Goal: Task Accomplishment & Management: Manage account settings

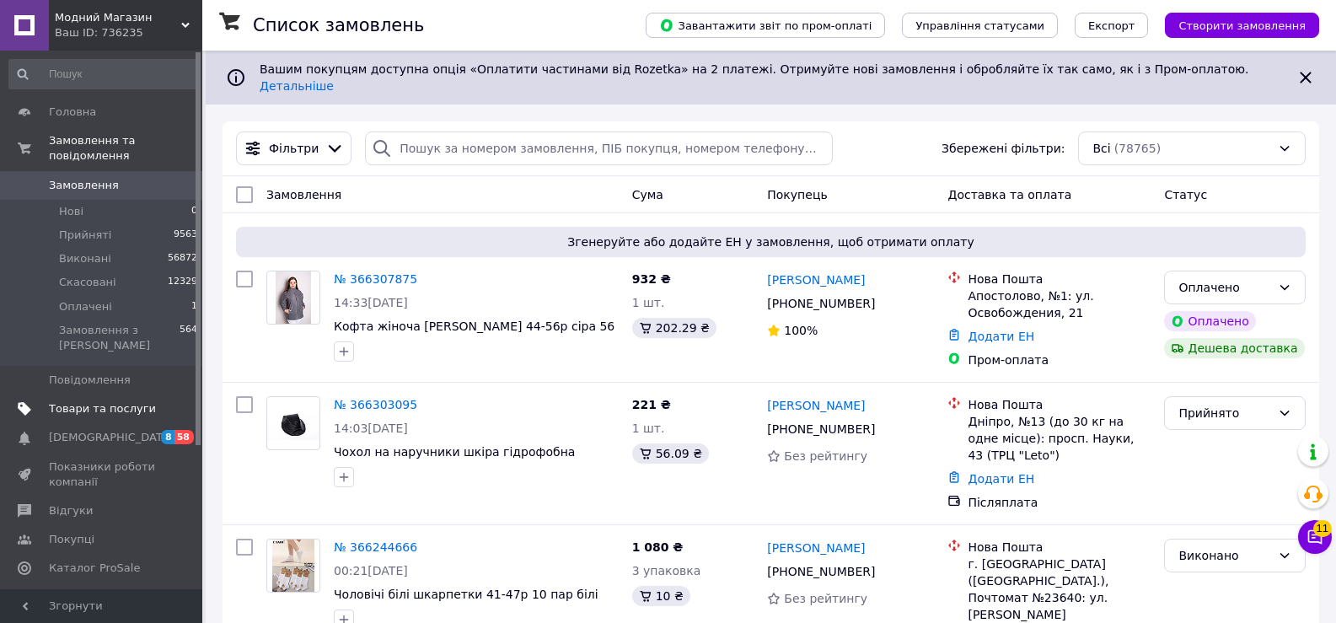
click at [83, 401] on span "Товари та послуги" at bounding box center [102, 408] width 107 height 15
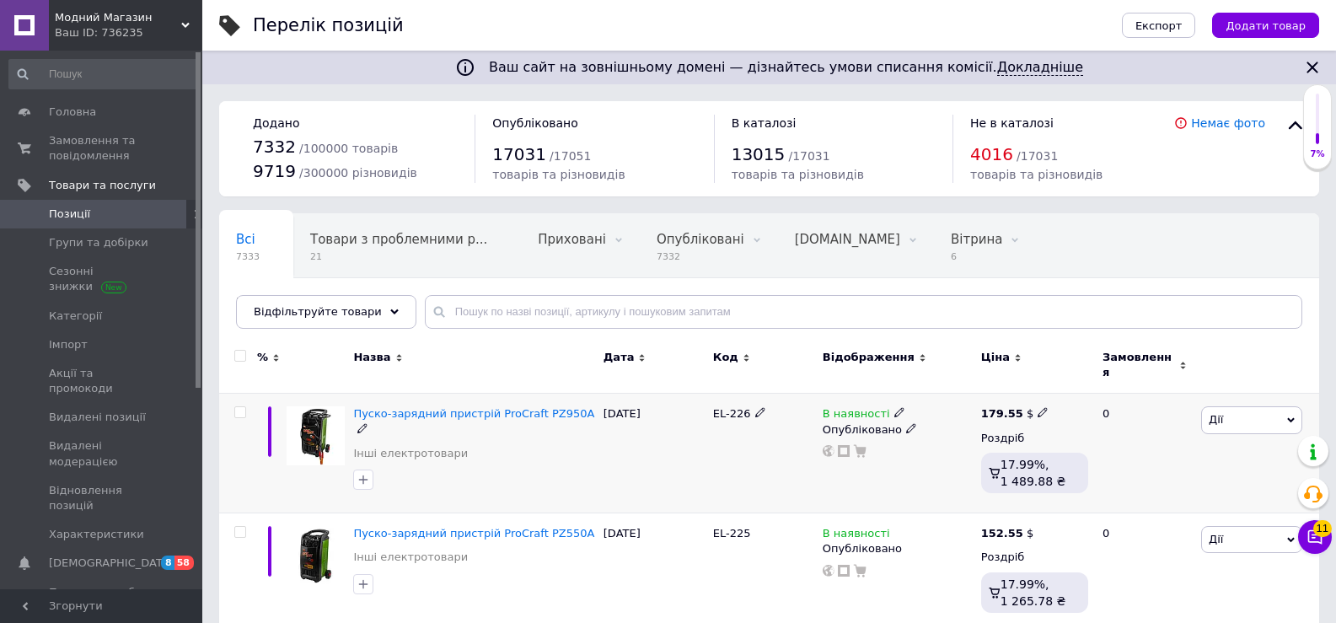
click at [894, 407] on icon at bounding box center [899, 412] width 10 height 10
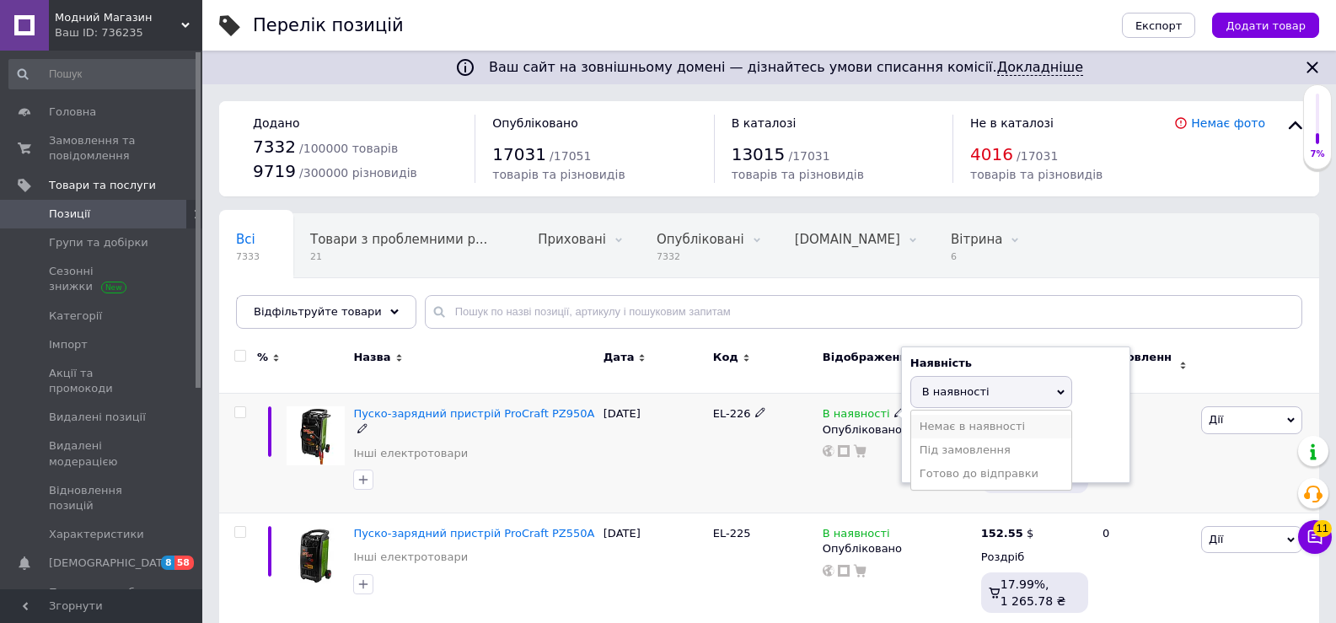
click at [949, 415] on li "Немає в наявності" at bounding box center [991, 427] width 160 height 24
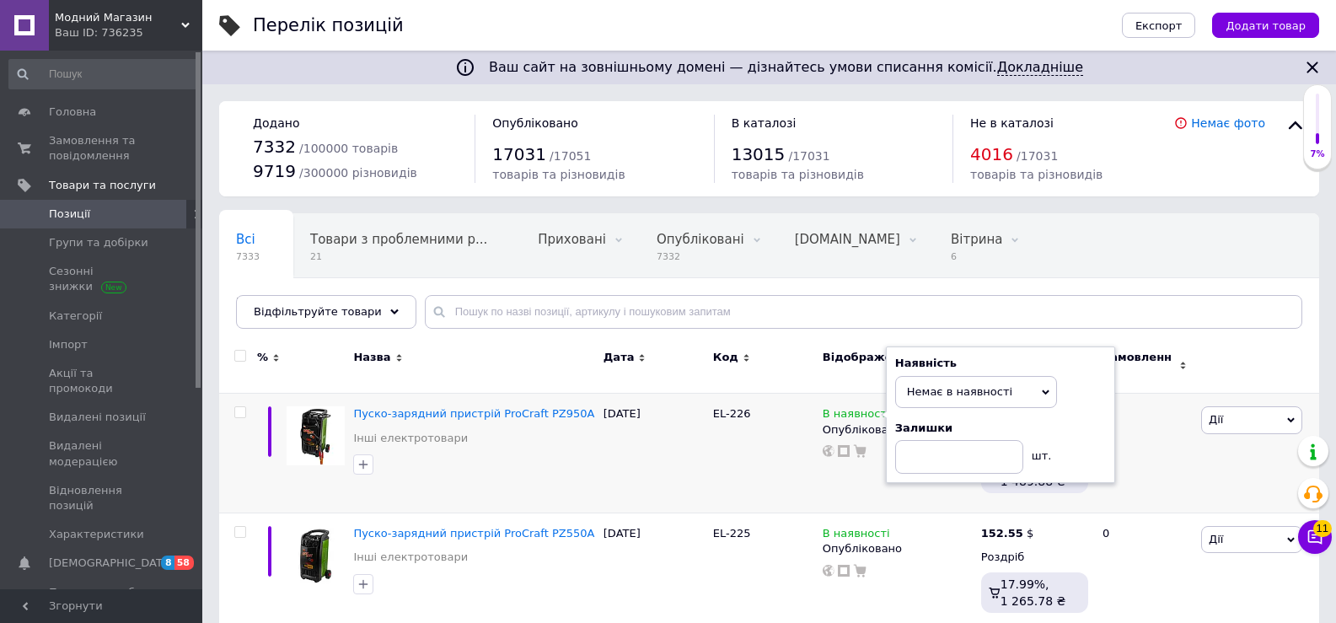
click at [1169, 250] on div "Всі 7333 Товари з проблемними р... 21 Приховані 0 Видалити Редагувати Опубліков…" at bounding box center [703, 278] width 969 height 128
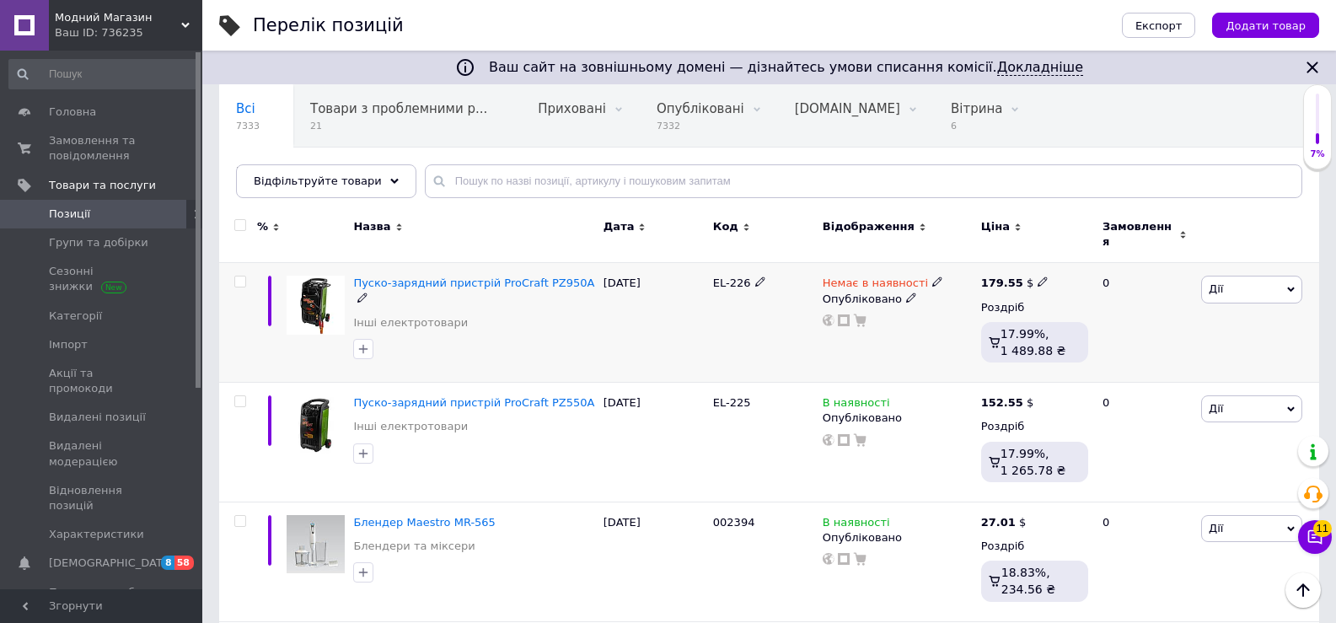
scroll to position [84, 0]
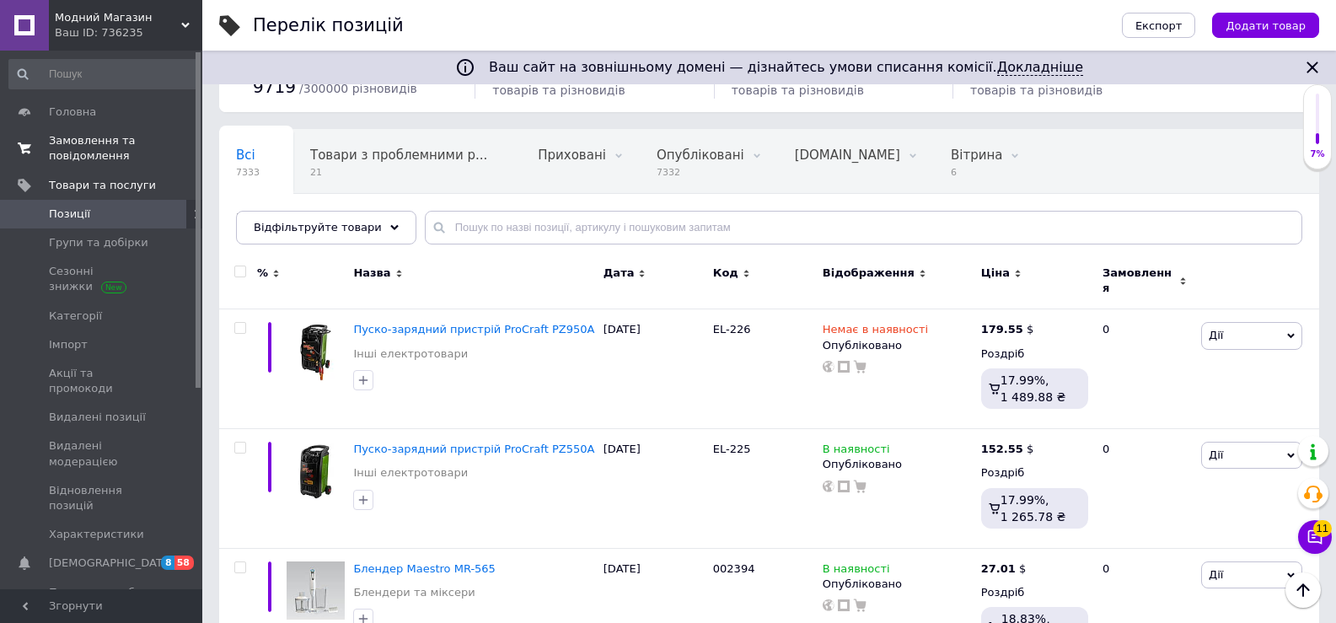
click at [75, 140] on span "Замовлення та повідомлення" at bounding box center [102, 148] width 107 height 30
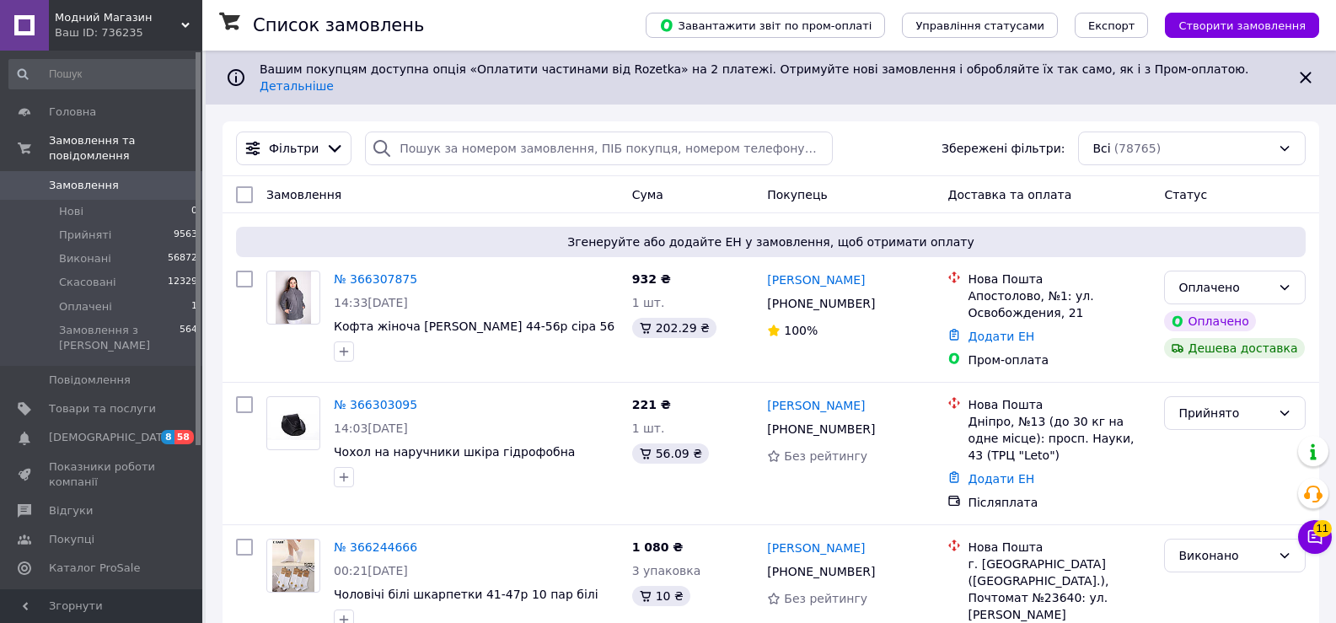
click at [130, 23] on span "Модний Магазин" at bounding box center [118, 17] width 126 height 15
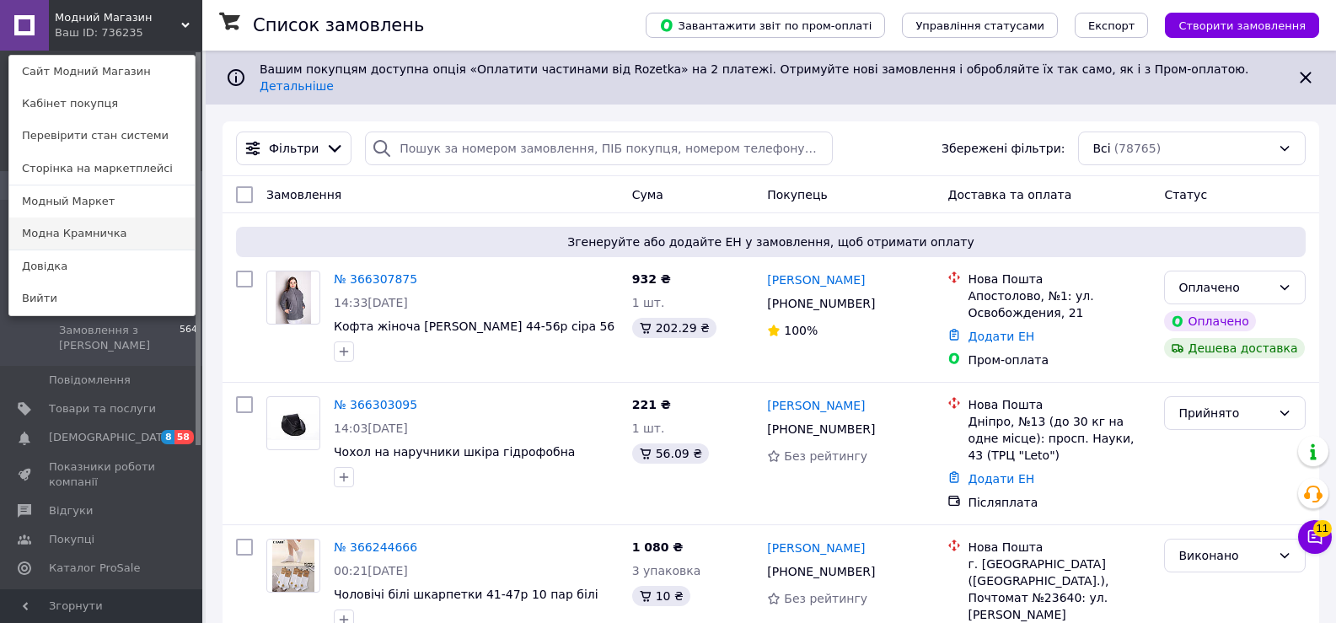
click at [83, 236] on link "Модна Крамничка" at bounding box center [101, 234] width 185 height 32
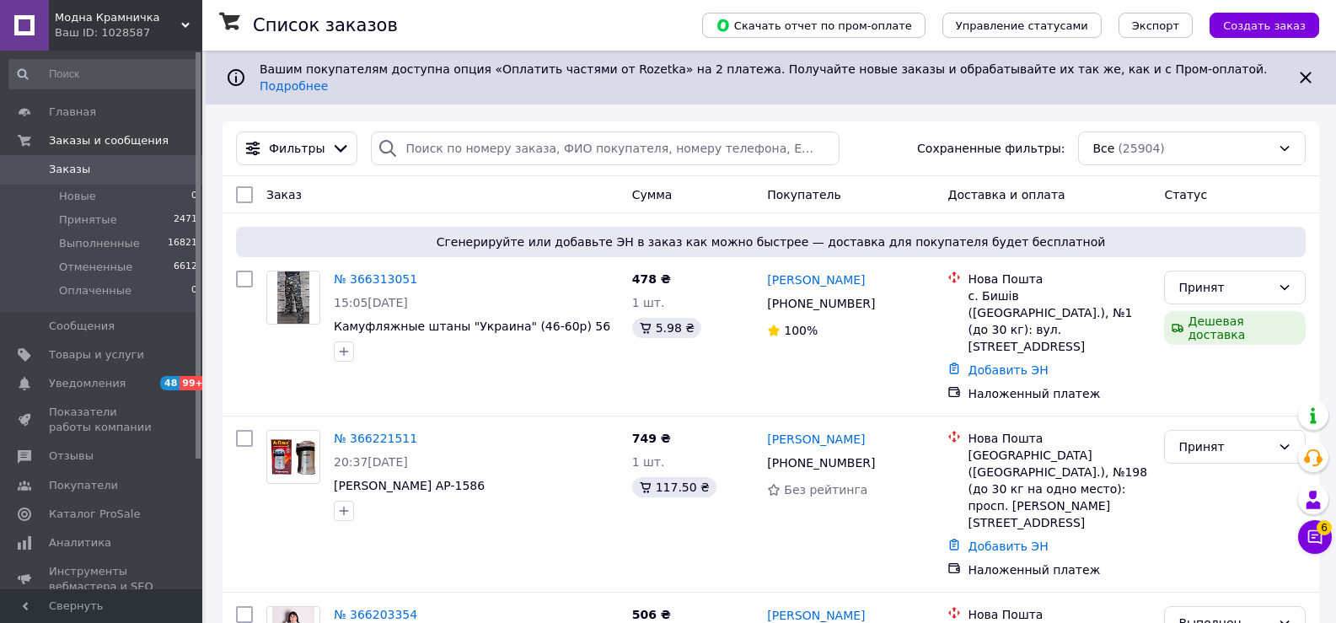
click at [109, 14] on span "Модна Крамничка" at bounding box center [118, 17] width 126 height 15
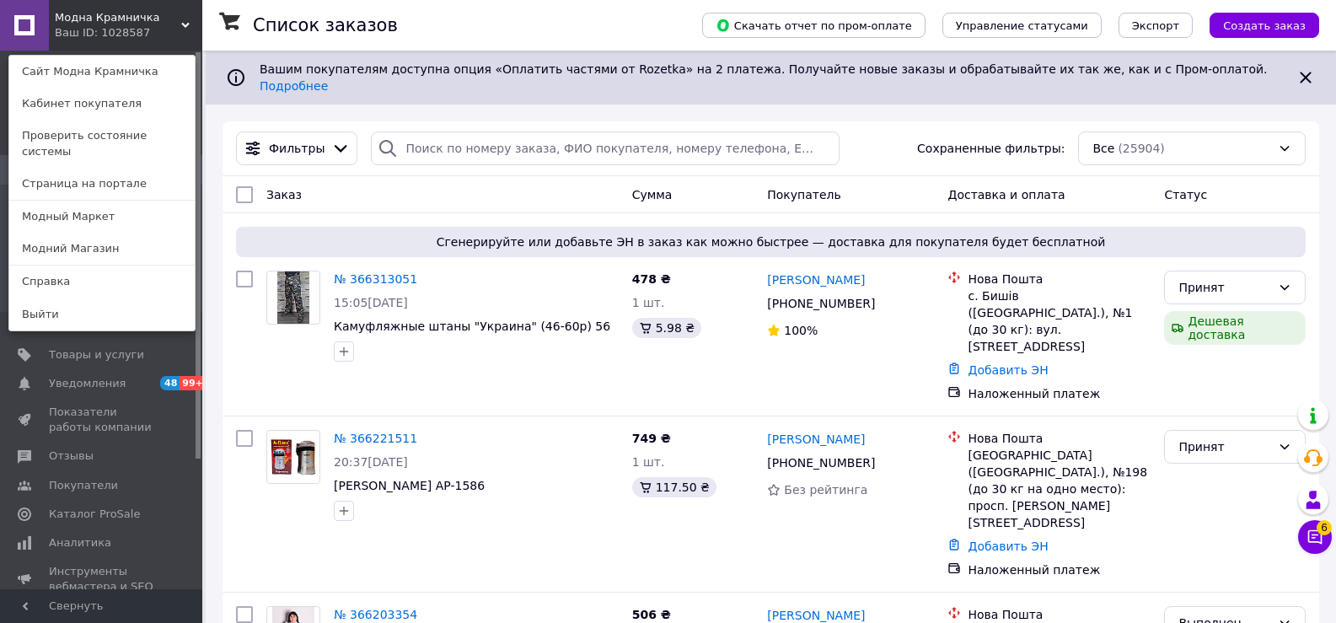
click at [89, 233] on link "Модний Магазин" at bounding box center [101, 249] width 185 height 32
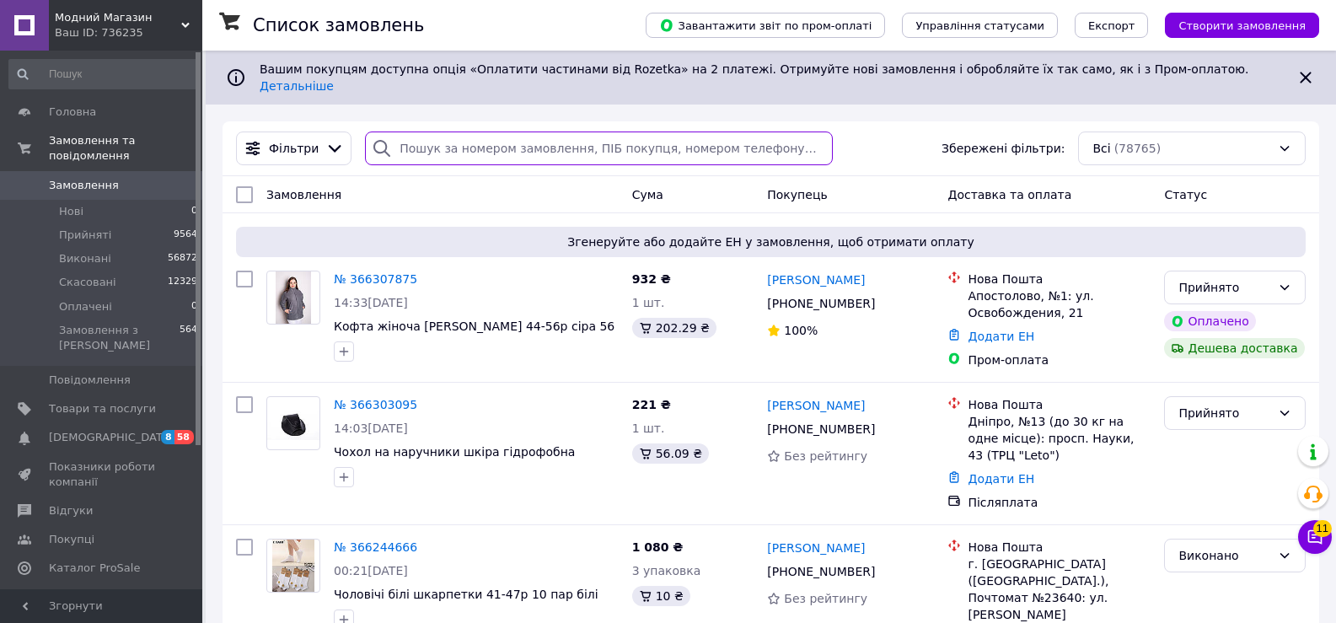
click at [565, 137] on input "search" at bounding box center [599, 149] width 468 height 34
paste input "[PHONE_NUMBER]"
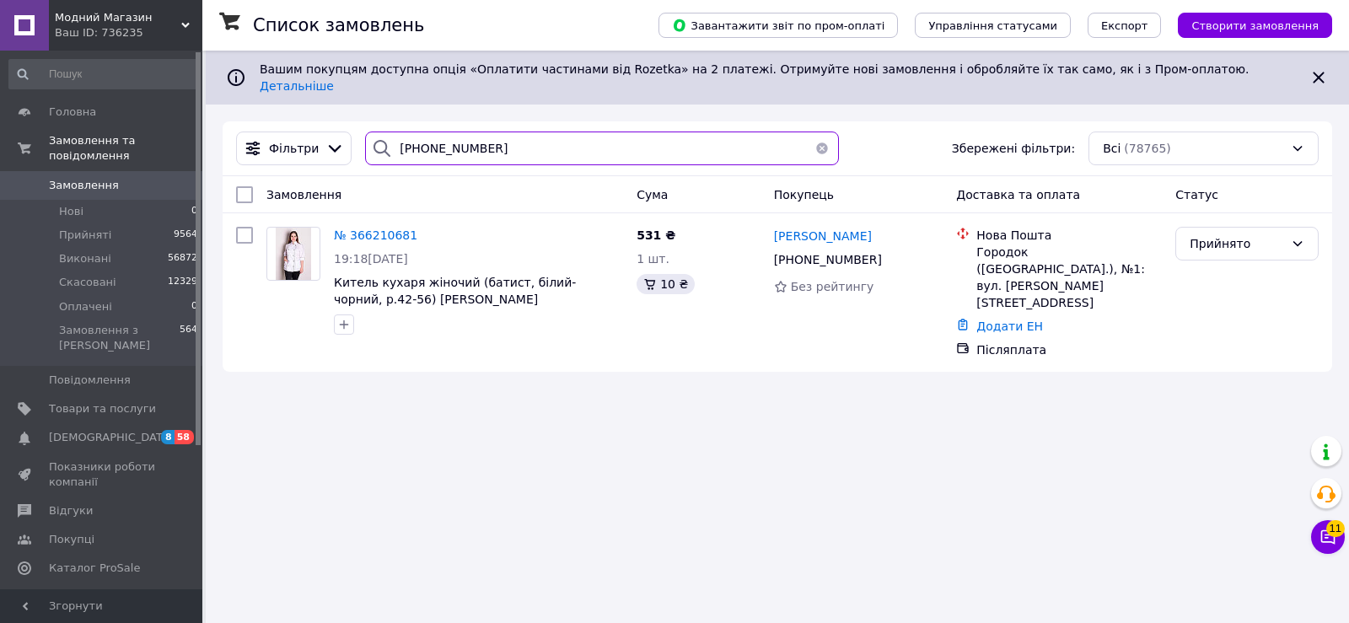
type input "[PHONE_NUMBER]"
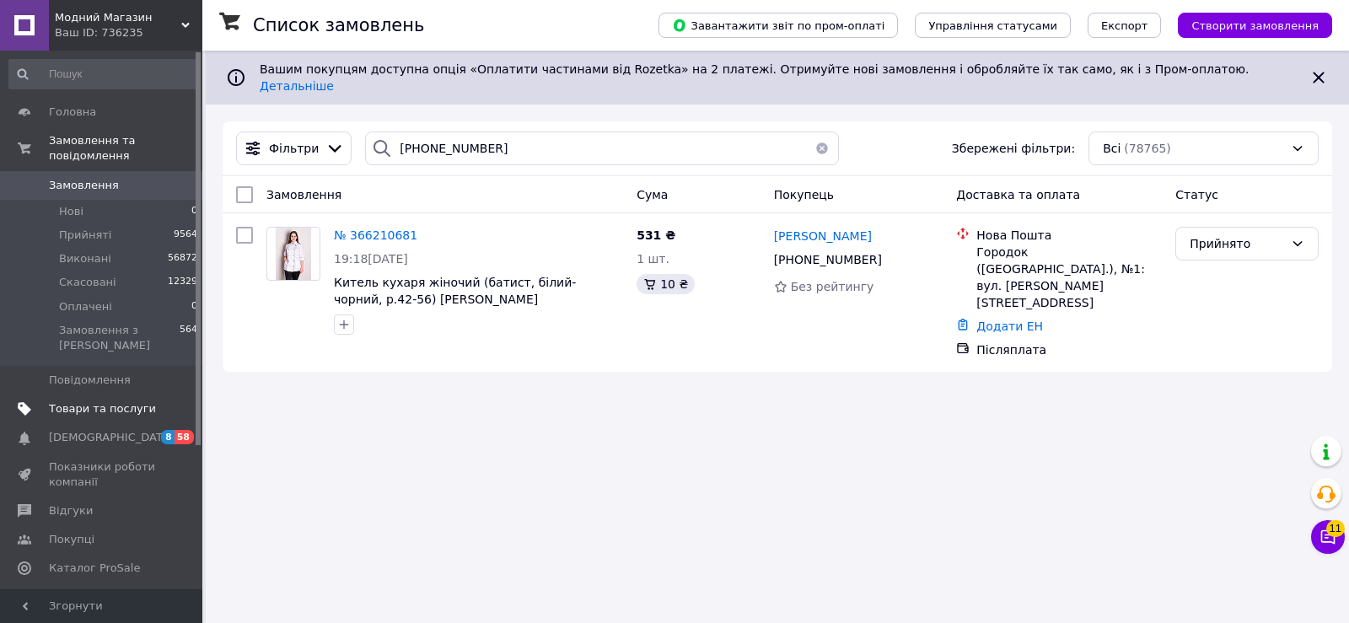
click at [99, 401] on span "Товари та послуги" at bounding box center [102, 408] width 107 height 15
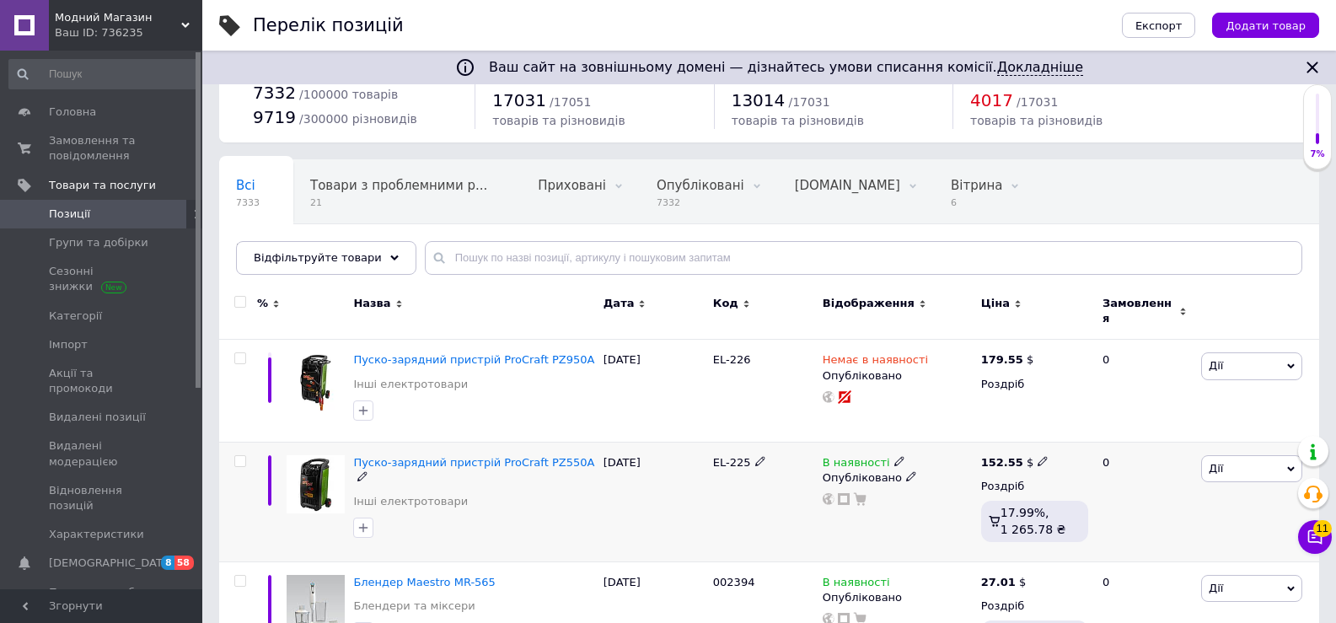
scroll to position [84, 0]
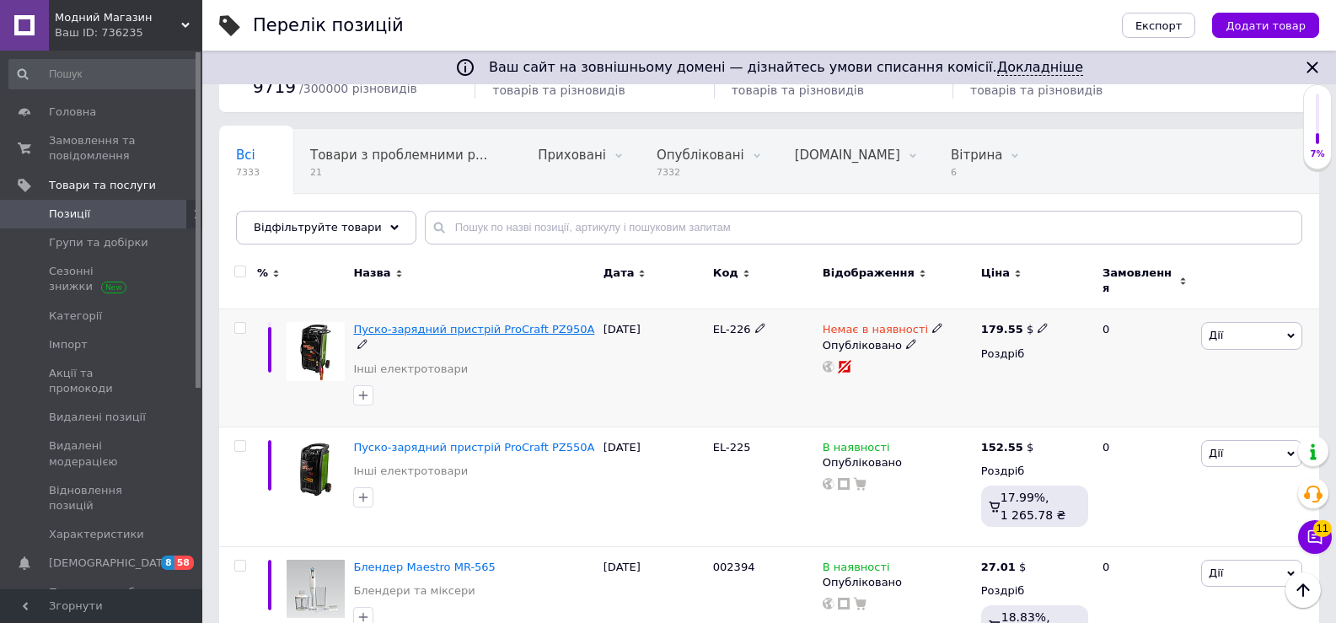
click at [512, 323] on span "Пуско-зарядний пристрій ProCraft PZ950A" at bounding box center [473, 329] width 241 height 13
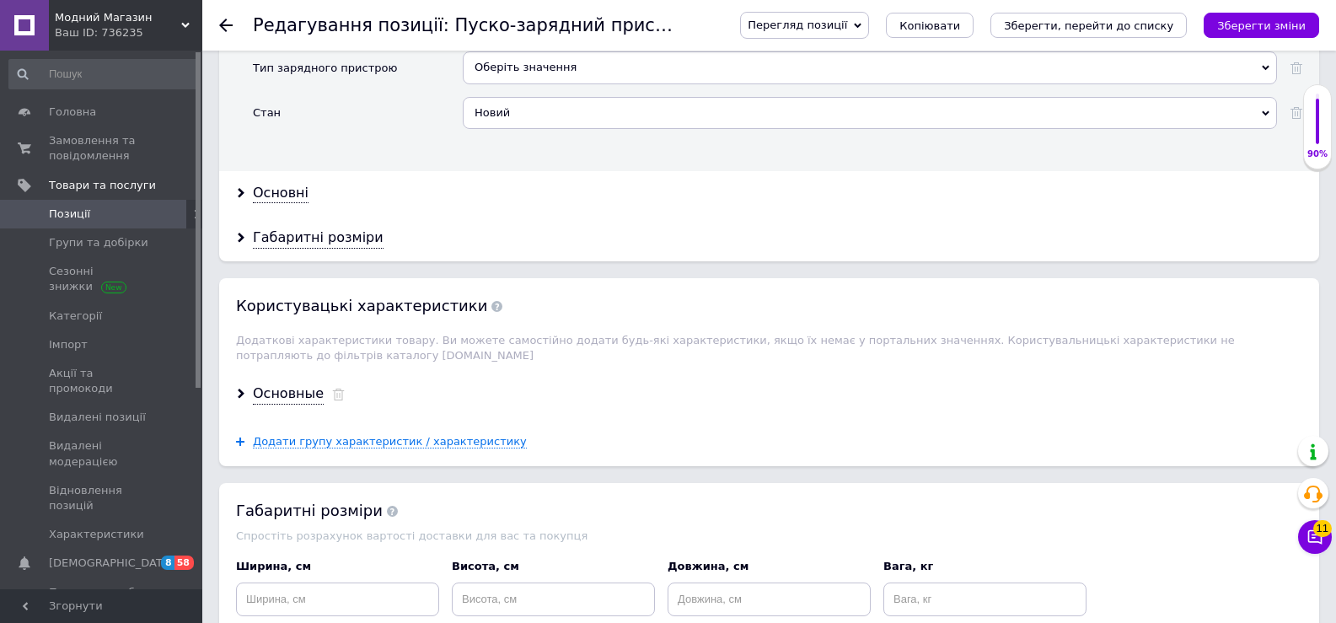
scroll to position [1770, 0]
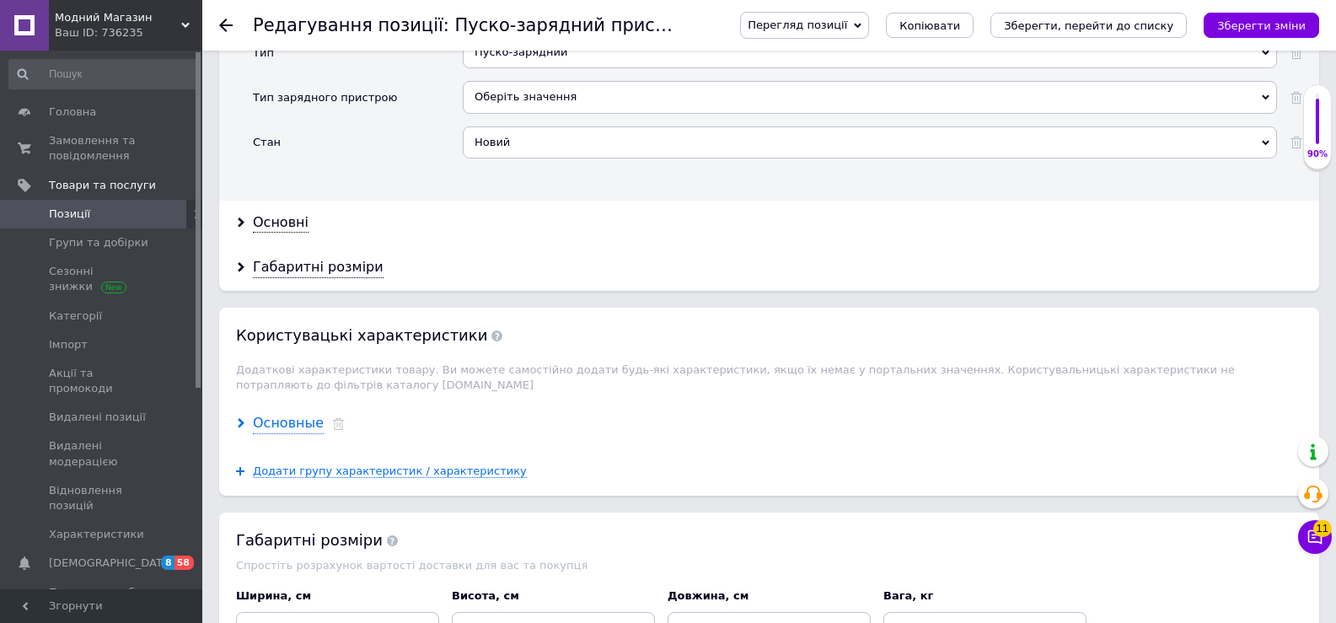
click at [262, 421] on div "Основные" at bounding box center [288, 423] width 71 height 19
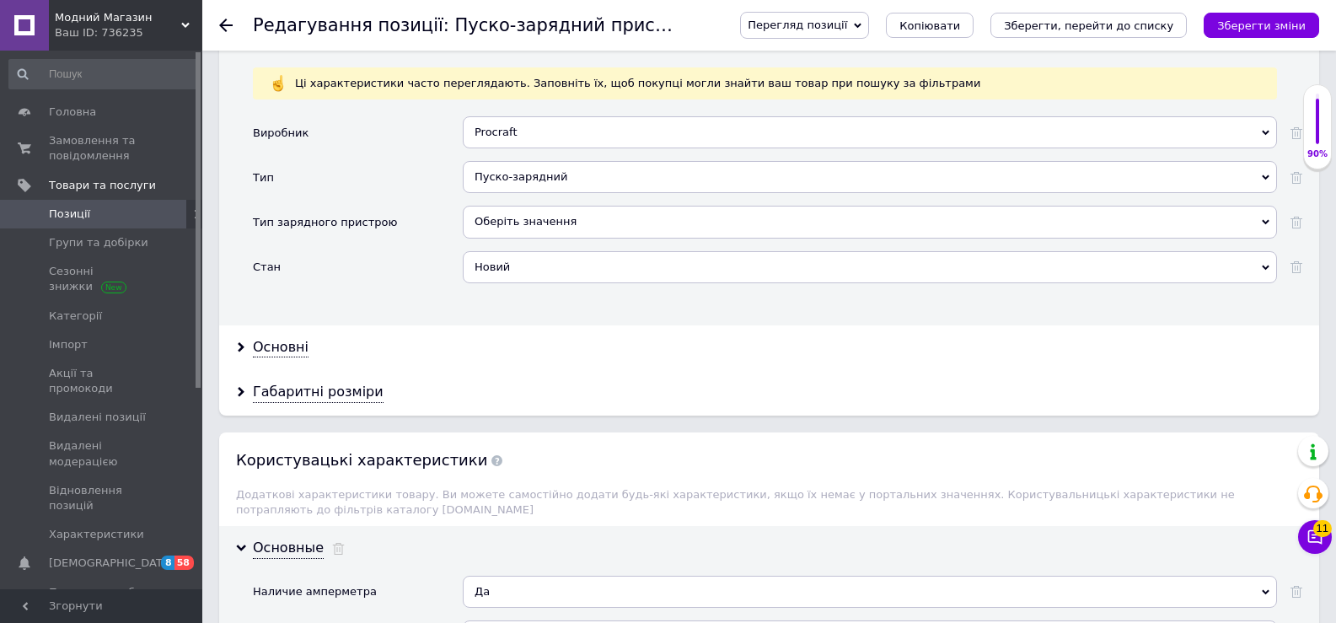
scroll to position [1602, 0]
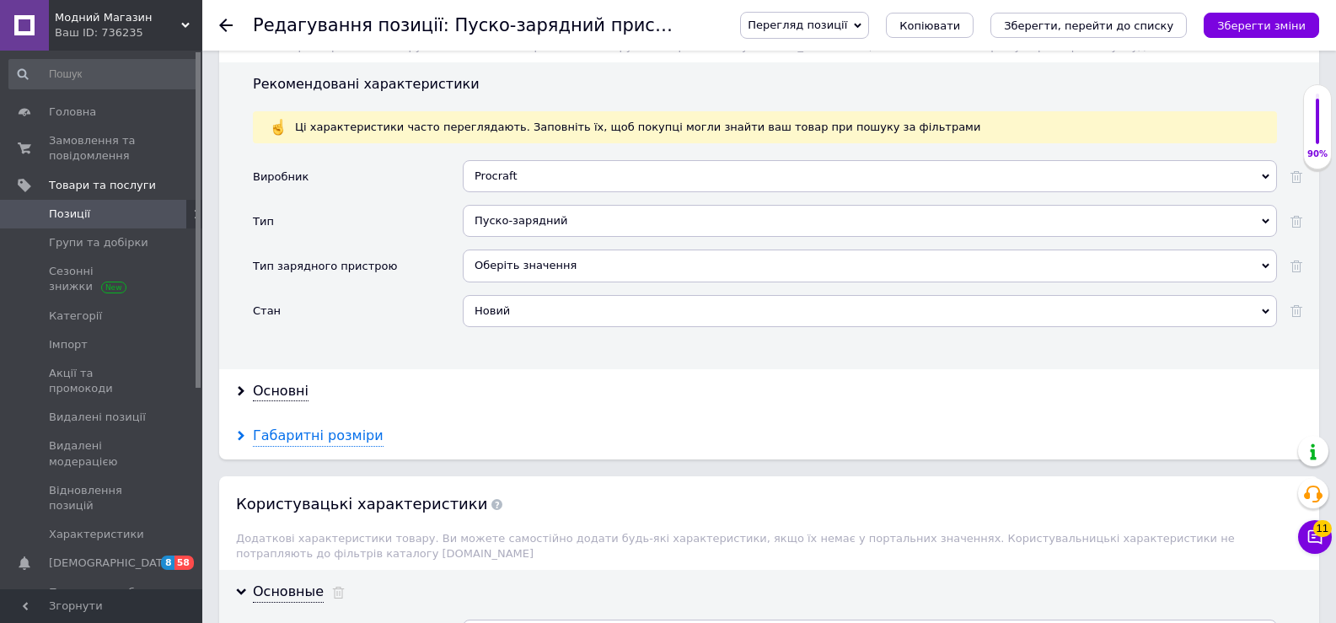
click at [339, 432] on div "Габаритні розміри" at bounding box center [318, 436] width 131 height 19
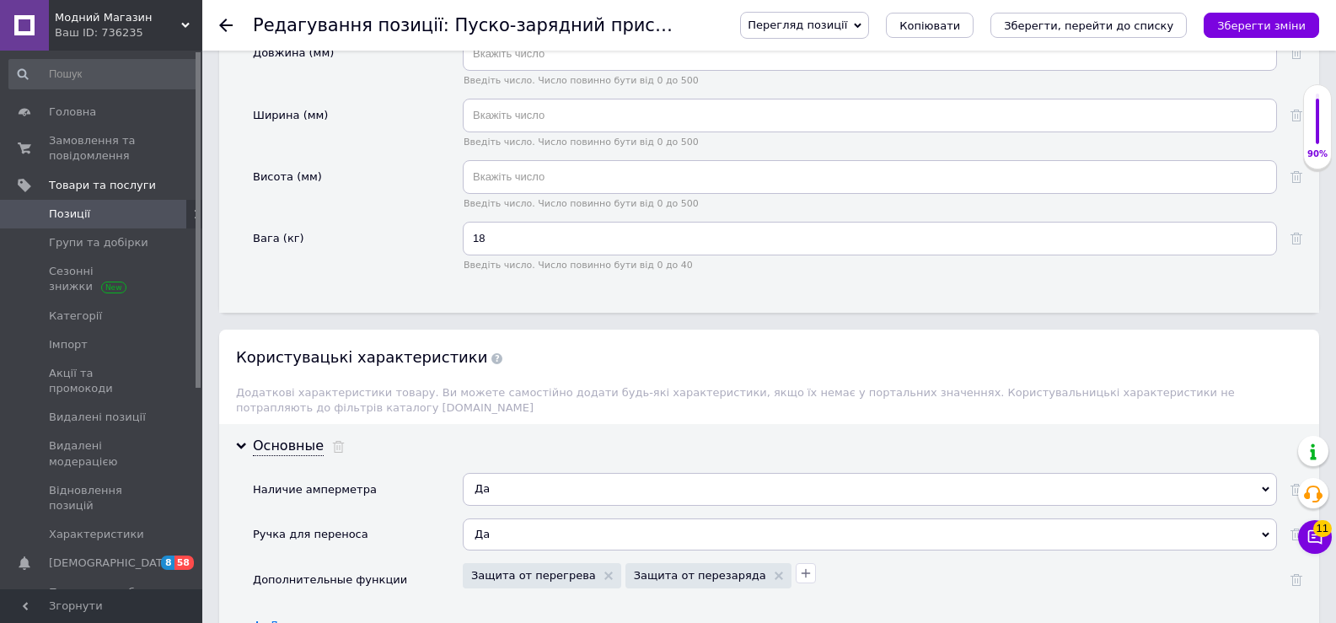
scroll to position [1939, 0]
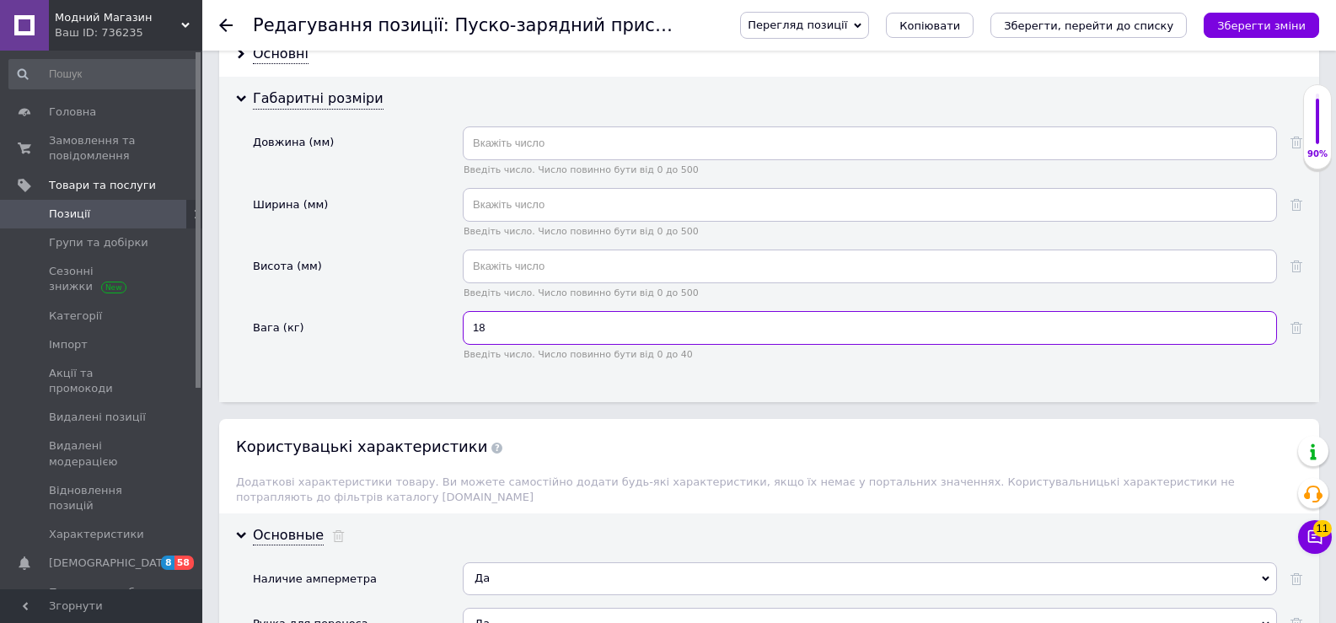
drag, startPoint x: 515, startPoint y: 326, endPoint x: 396, endPoint y: 331, distance: 119.0
click at [396, 331] on div "Вага (кг) 18 Введіть число. Число повинно бути від 0 до 40" at bounding box center [778, 342] width 1050 height 62
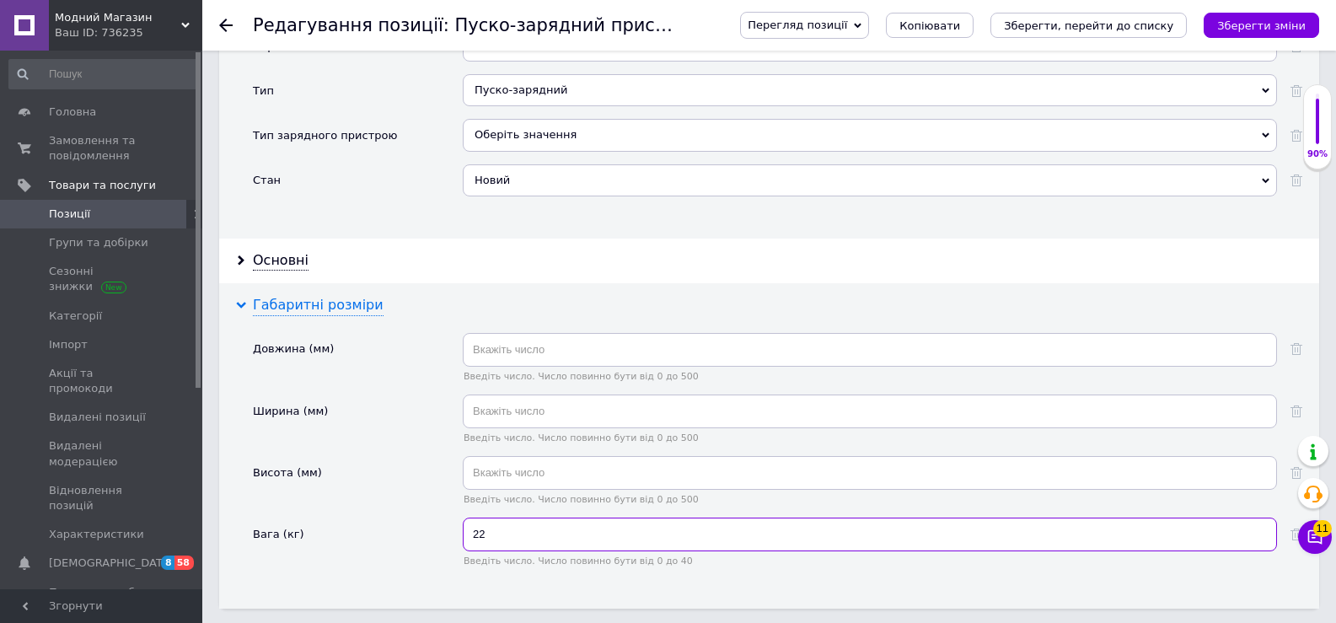
scroll to position [1686, 0]
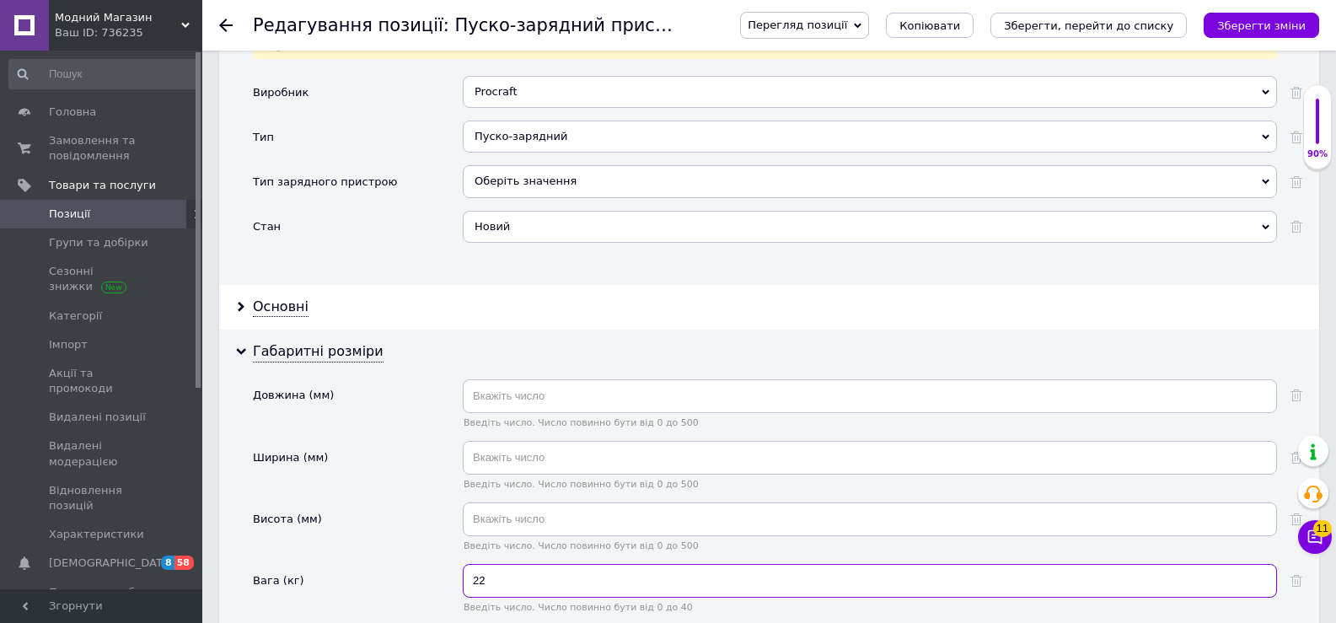
type input "22"
click at [250, 355] on div "Габаритні розміри Довжина (мм) Введіть число. Число повинно бути від 0 до 500 Ш…" at bounding box center [769, 492] width 1100 height 325
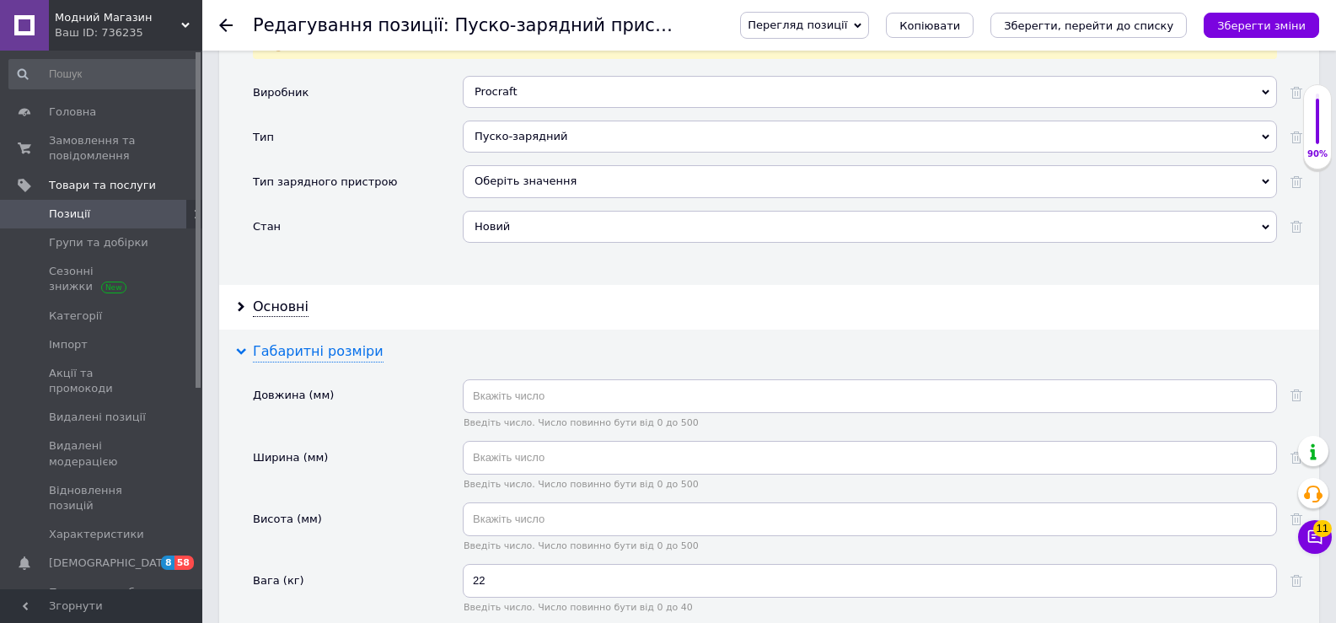
click at [268, 346] on div "Габаритні розміри" at bounding box center [318, 351] width 131 height 19
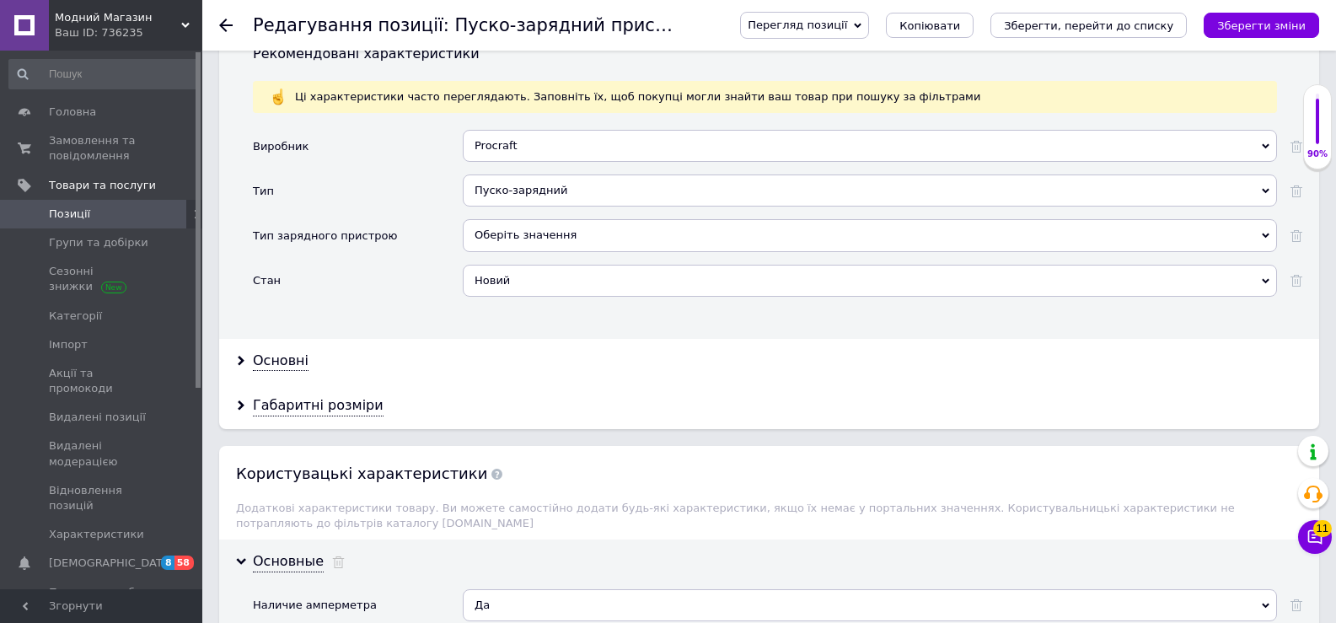
scroll to position [1602, 0]
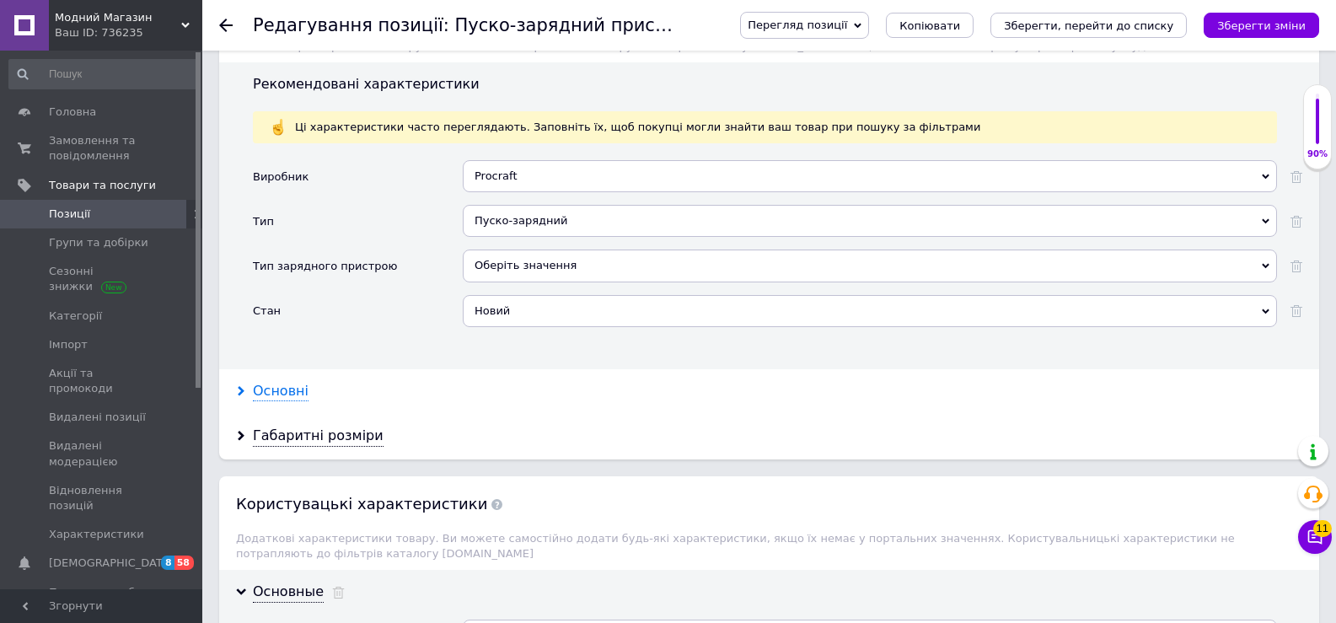
click at [281, 391] on div "Основні" at bounding box center [281, 391] width 56 height 19
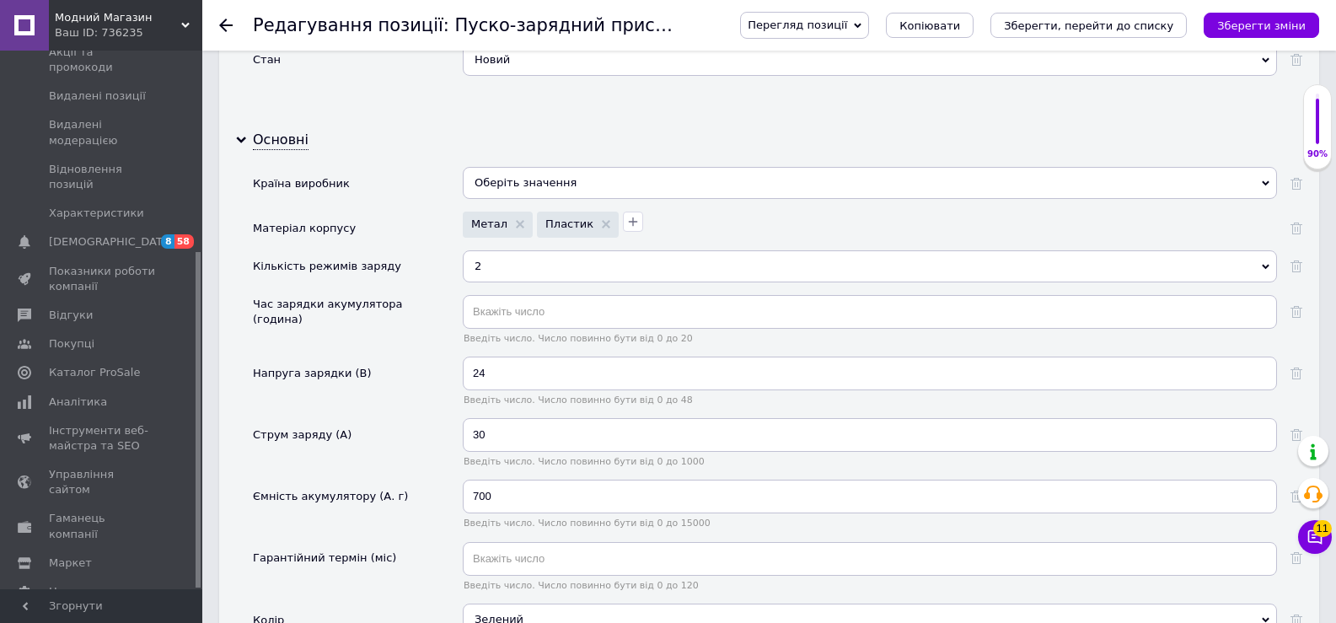
scroll to position [1855, 0]
click at [1302, 267] on icon at bounding box center [1297, 265] width 12 height 12
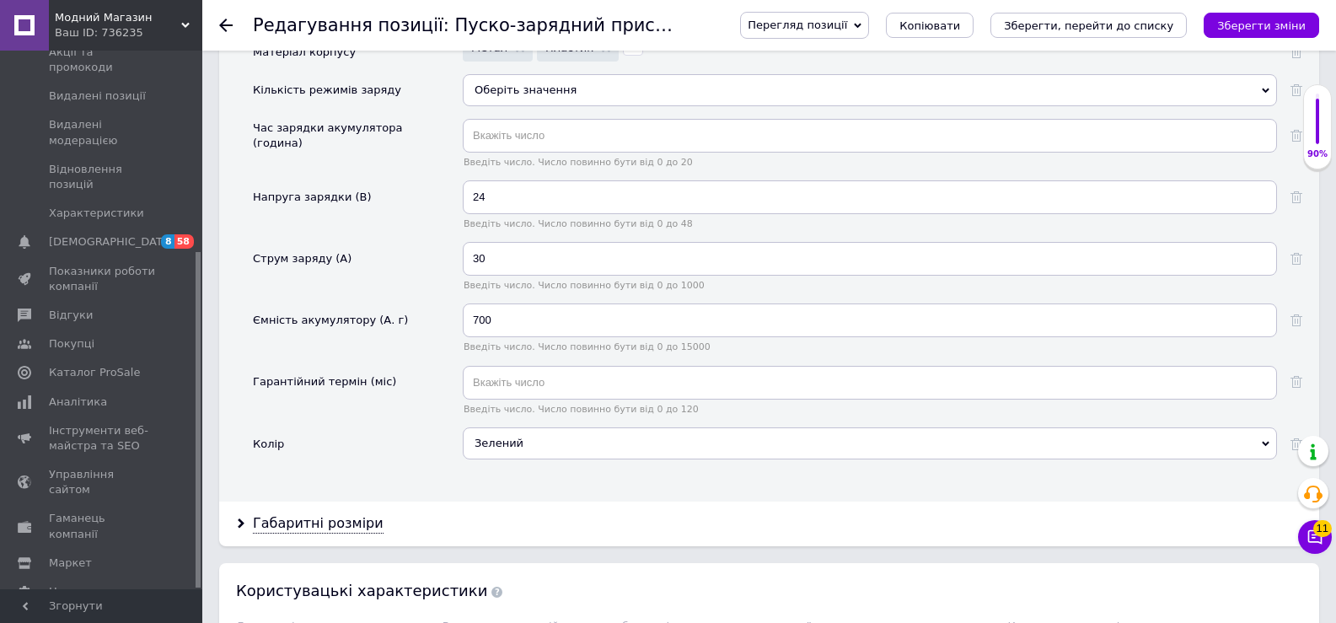
scroll to position [2023, 0]
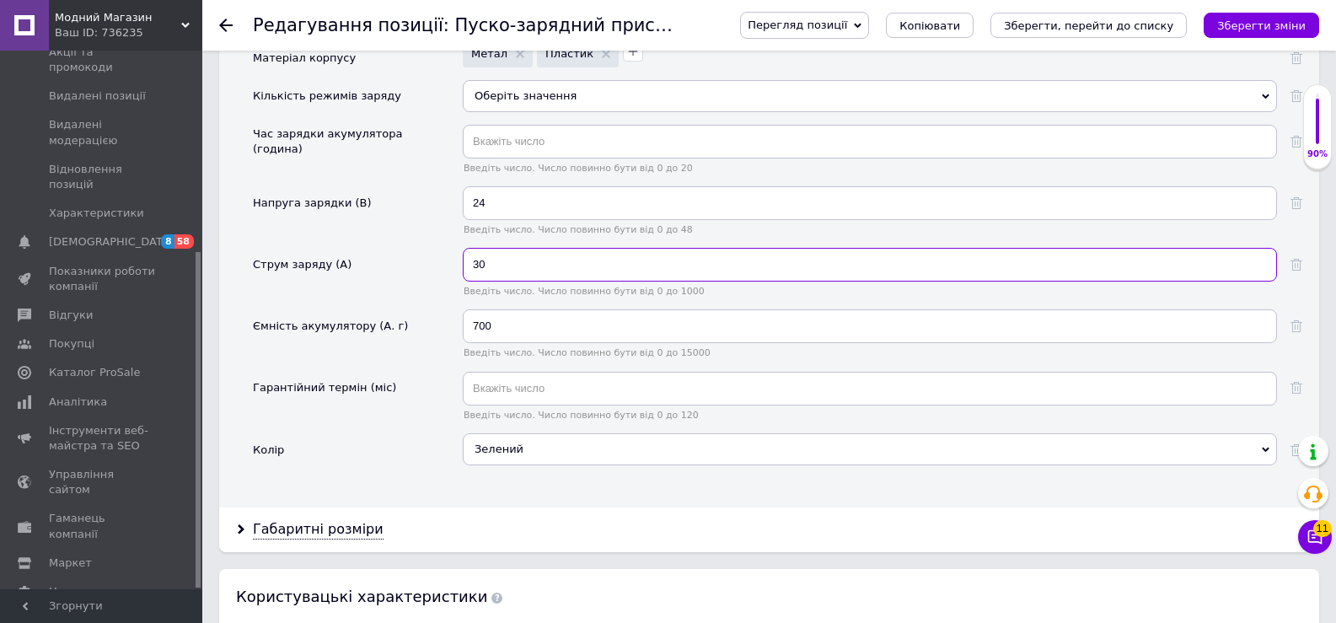
drag, startPoint x: 502, startPoint y: 262, endPoint x: 446, endPoint y: 266, distance: 56.6
click at [446, 266] on div "Струм заряду (А) 30 Введіть число. Число повинно бути від 0 до 1000" at bounding box center [778, 279] width 1050 height 62
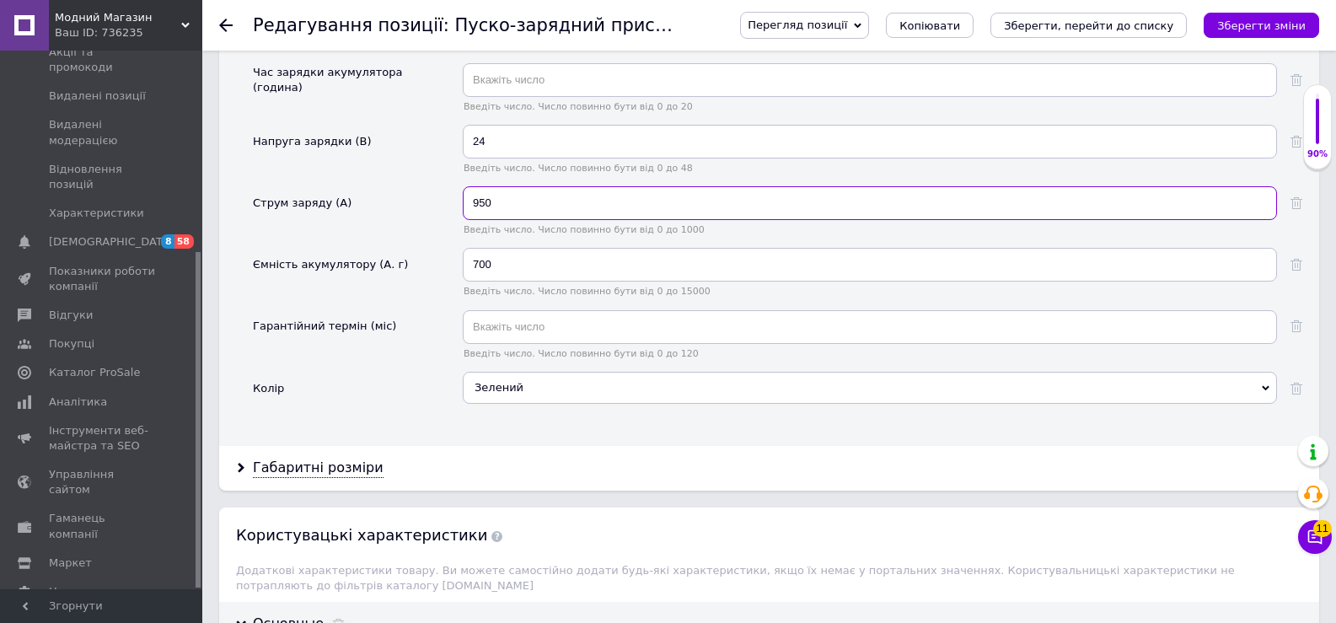
scroll to position [2108, 0]
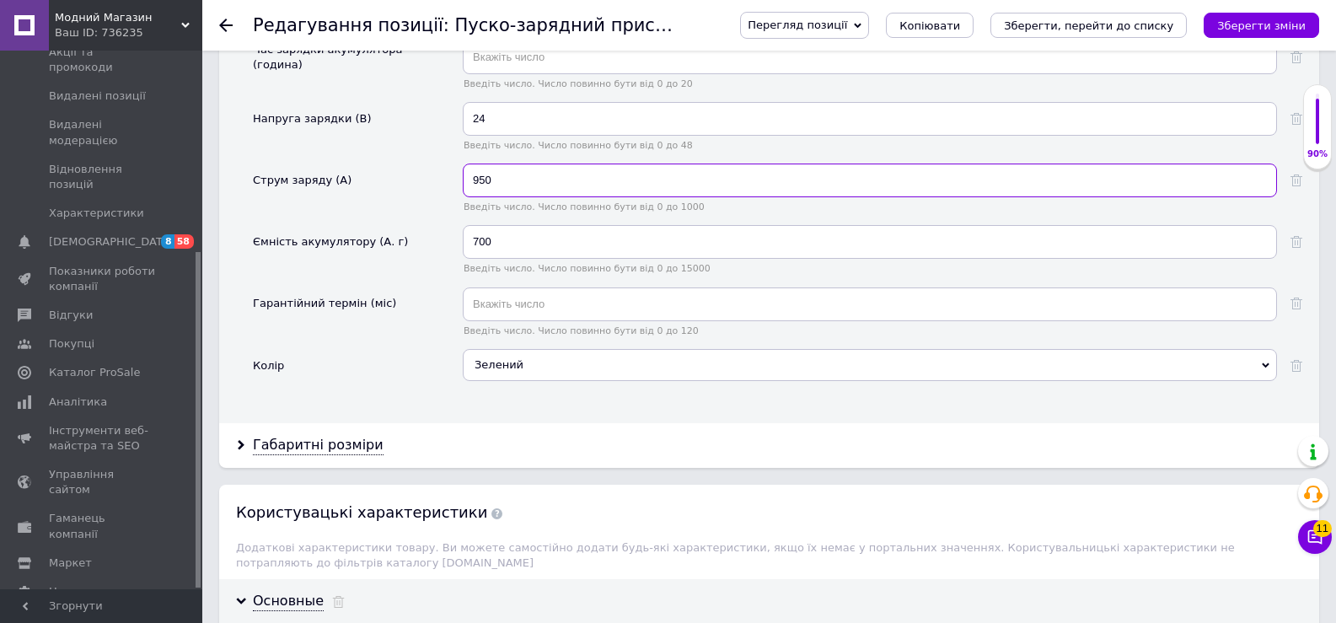
type input "950"
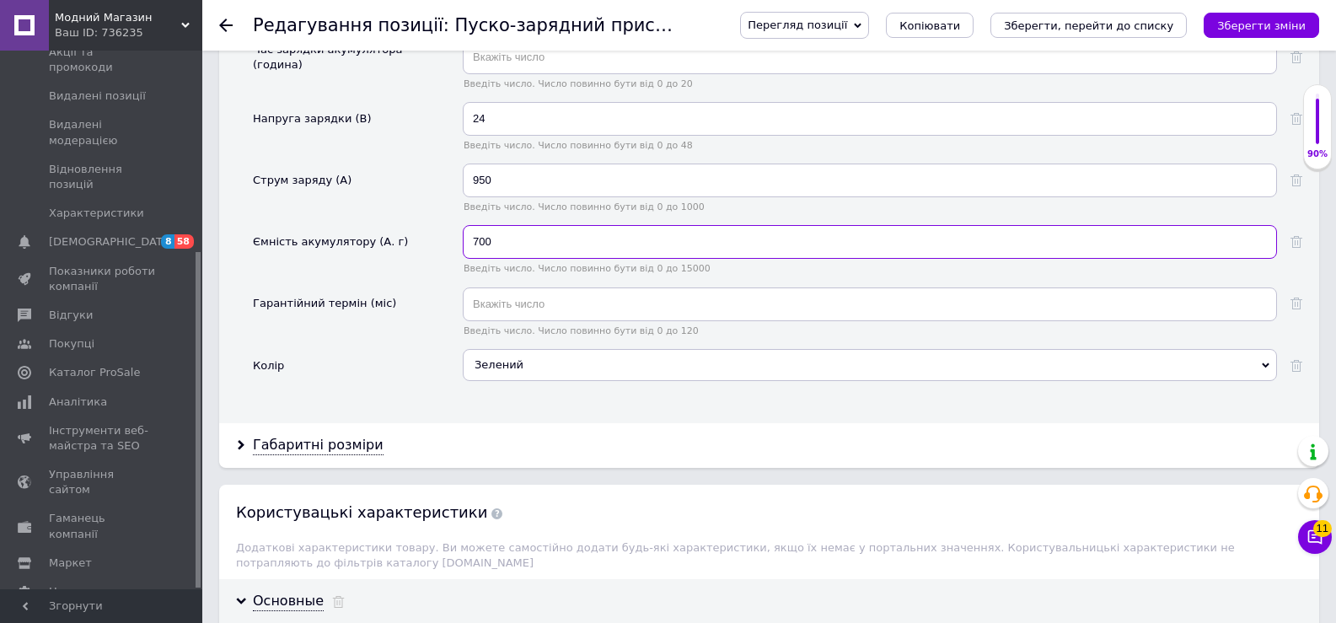
drag, startPoint x: 520, startPoint y: 250, endPoint x: 424, endPoint y: 249, distance: 96.1
click at [424, 249] on div "Ємність акумулятору (А. г) 700 Введіть число. Число повинно бути від 0 до 15000" at bounding box center [778, 256] width 1050 height 62
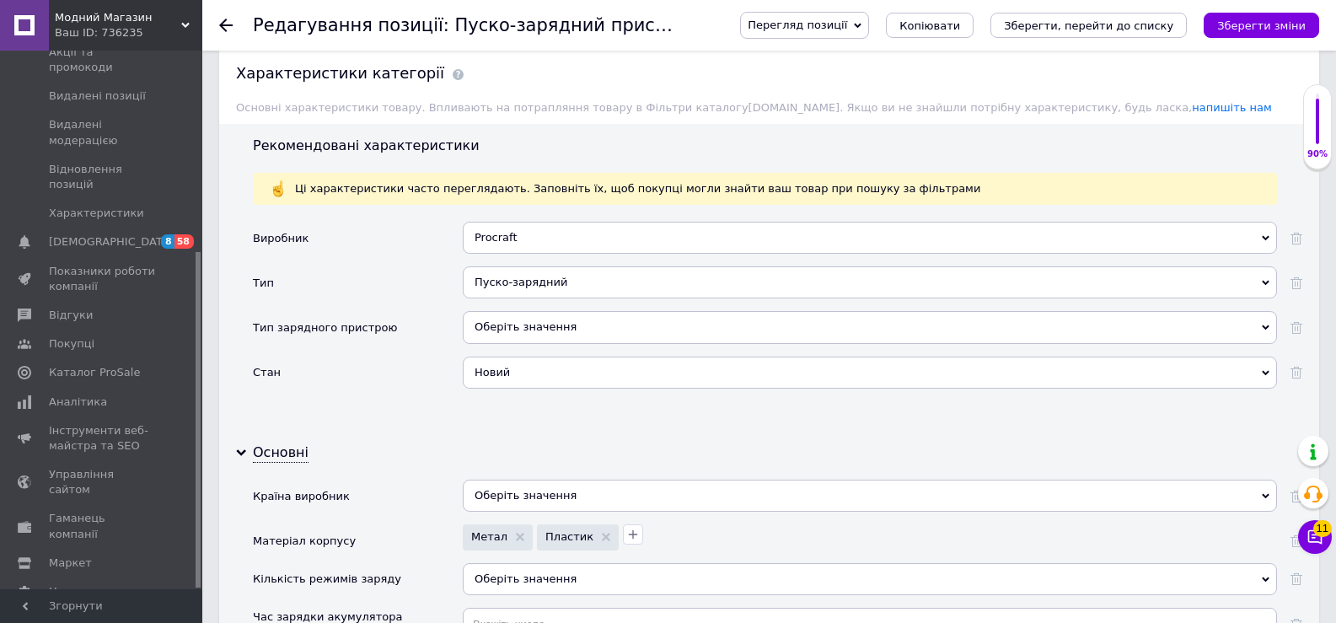
scroll to position [1517, 0]
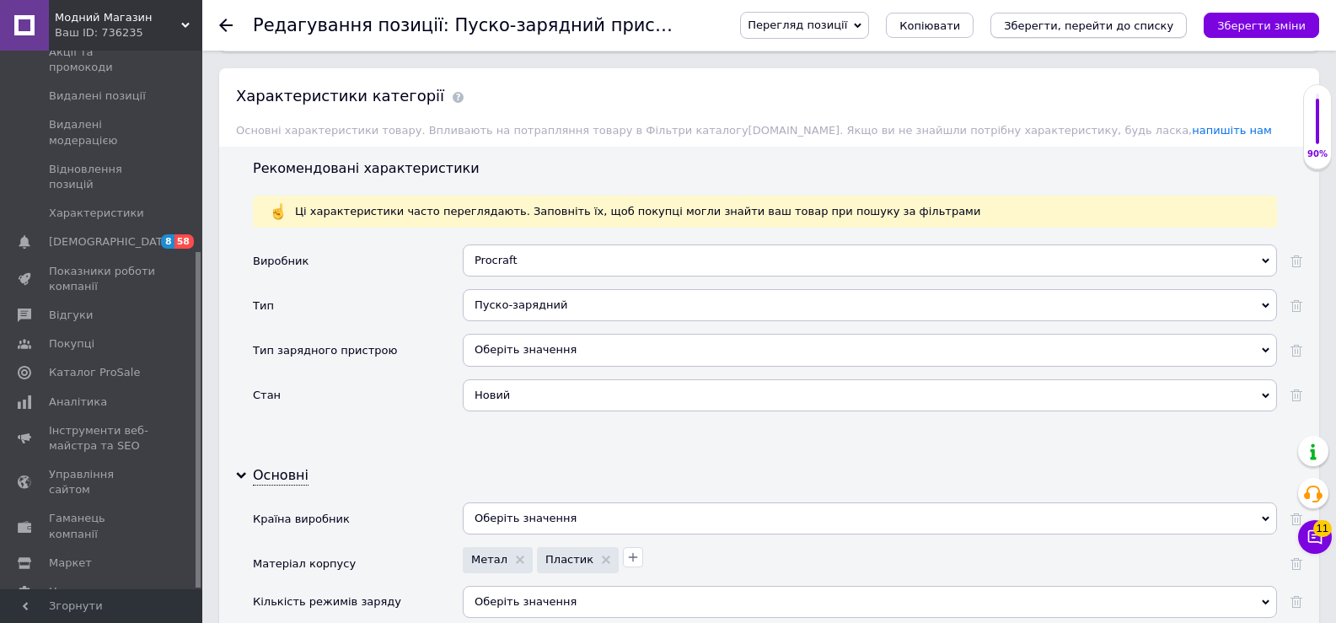
type input "1500"
click at [1120, 19] on icon "Зберегти, перейти до списку" at bounding box center [1088, 25] width 169 height 13
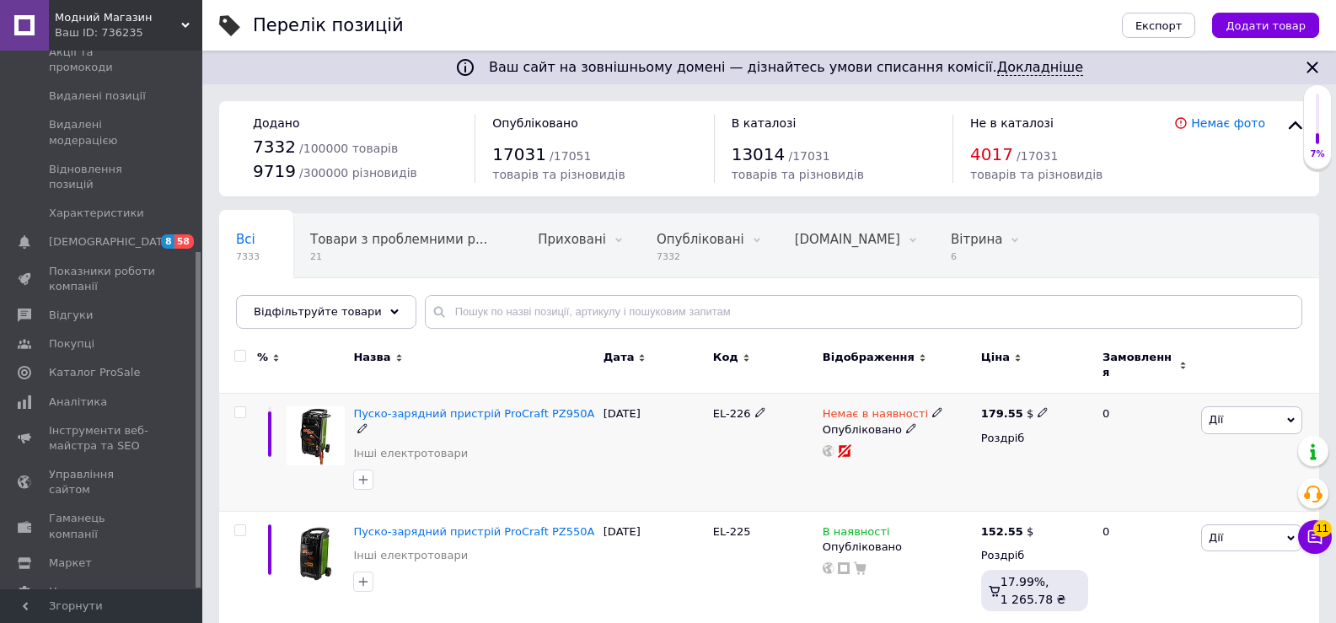
click at [932, 407] on icon at bounding box center [937, 412] width 10 height 10
click at [973, 416] on li "В наявності" at bounding box center [1026, 427] width 160 height 24
click at [723, 452] on div "EL-226" at bounding box center [764, 453] width 110 height 118
click at [830, 445] on icon at bounding box center [829, 451] width 12 height 12
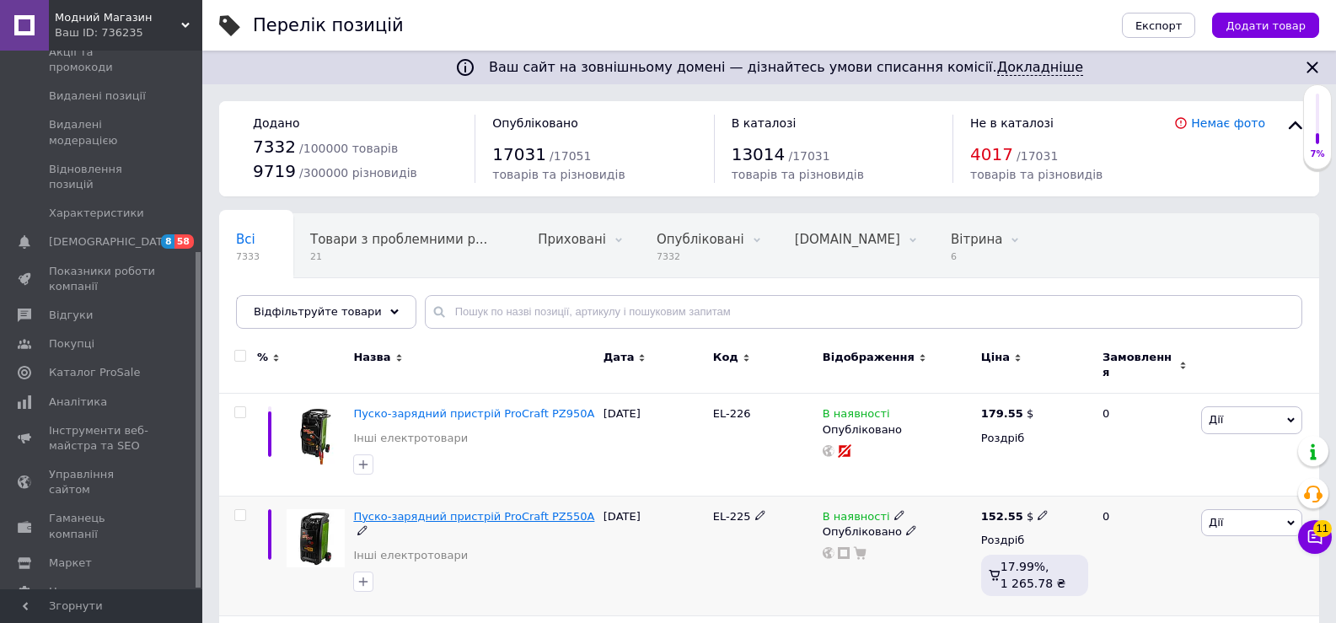
click at [537, 510] on span "Пуско-зарядний пристрій ProCraft PZ550A" at bounding box center [473, 516] width 241 height 13
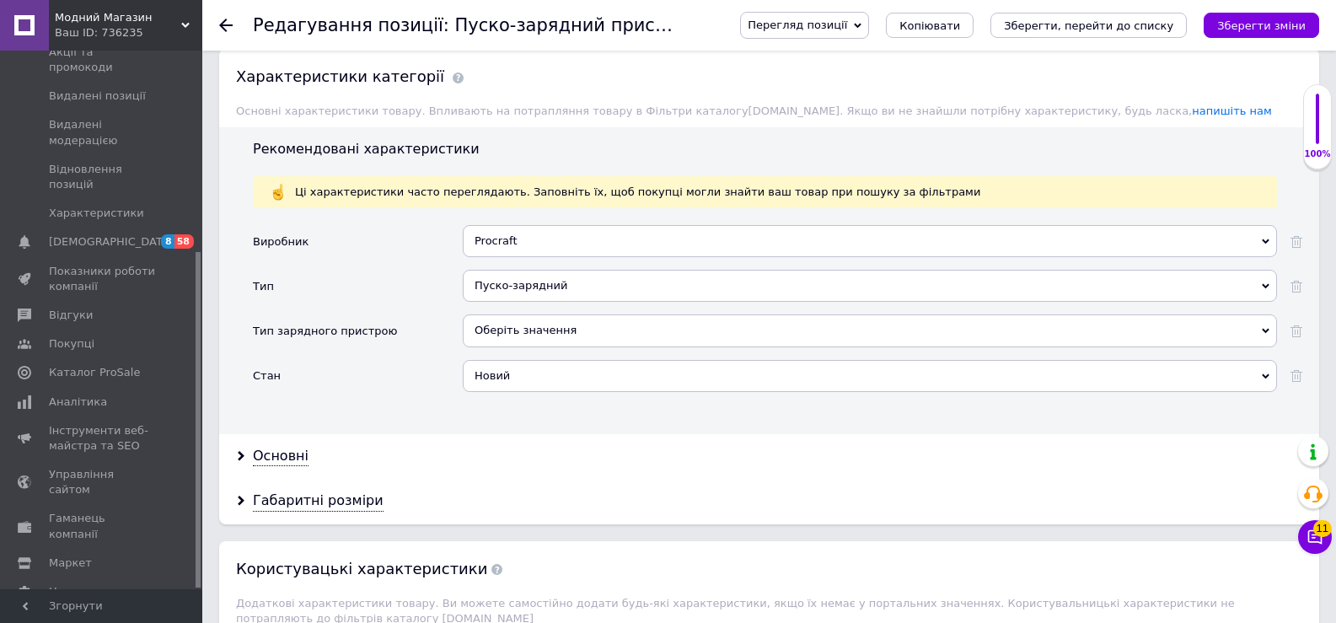
scroll to position [1602, 0]
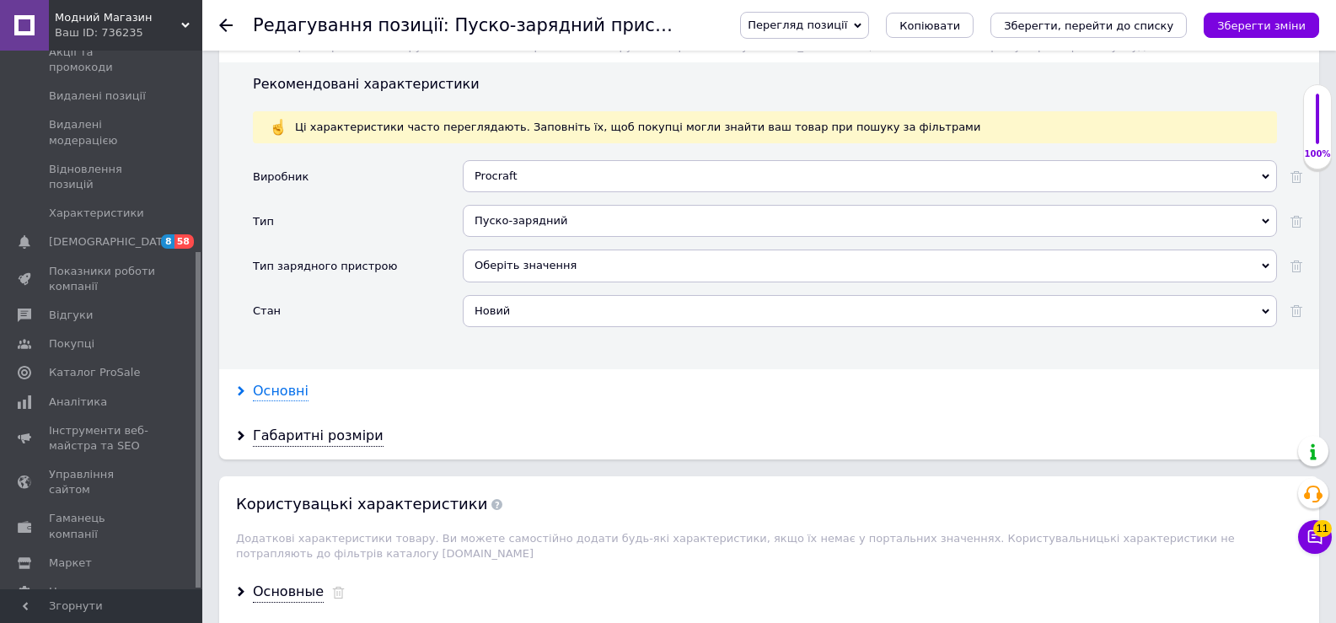
click at [279, 398] on div "Основні" at bounding box center [281, 391] width 56 height 19
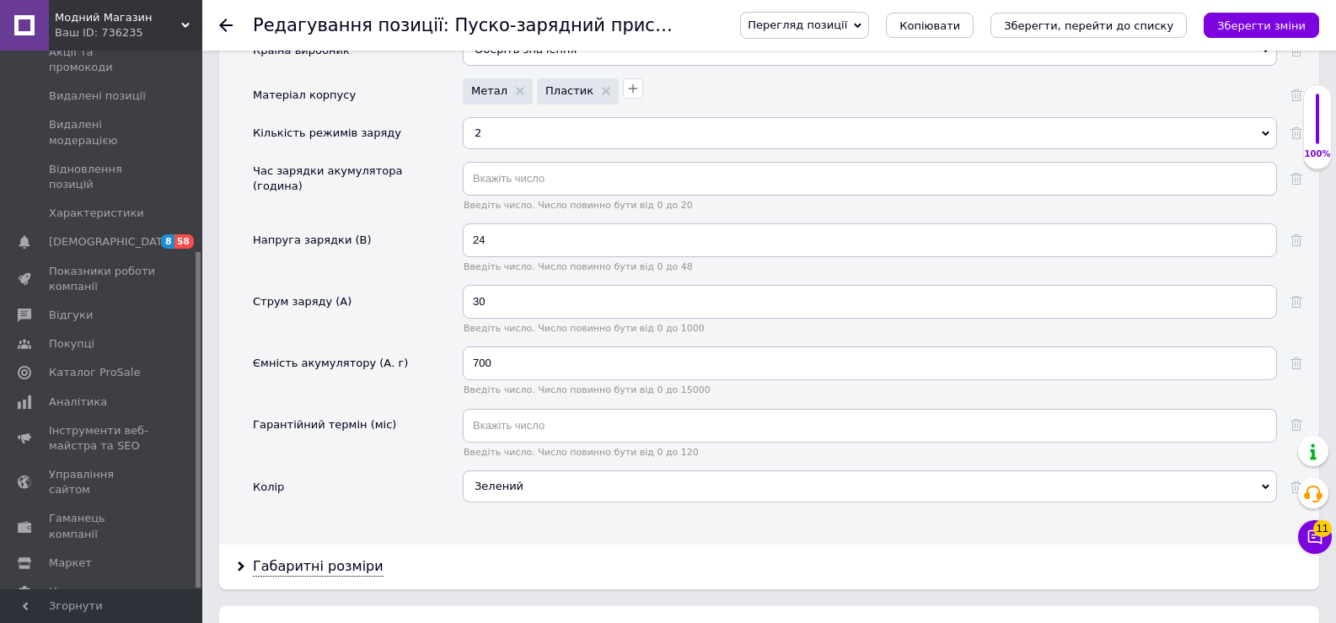
scroll to position [2023, 0]
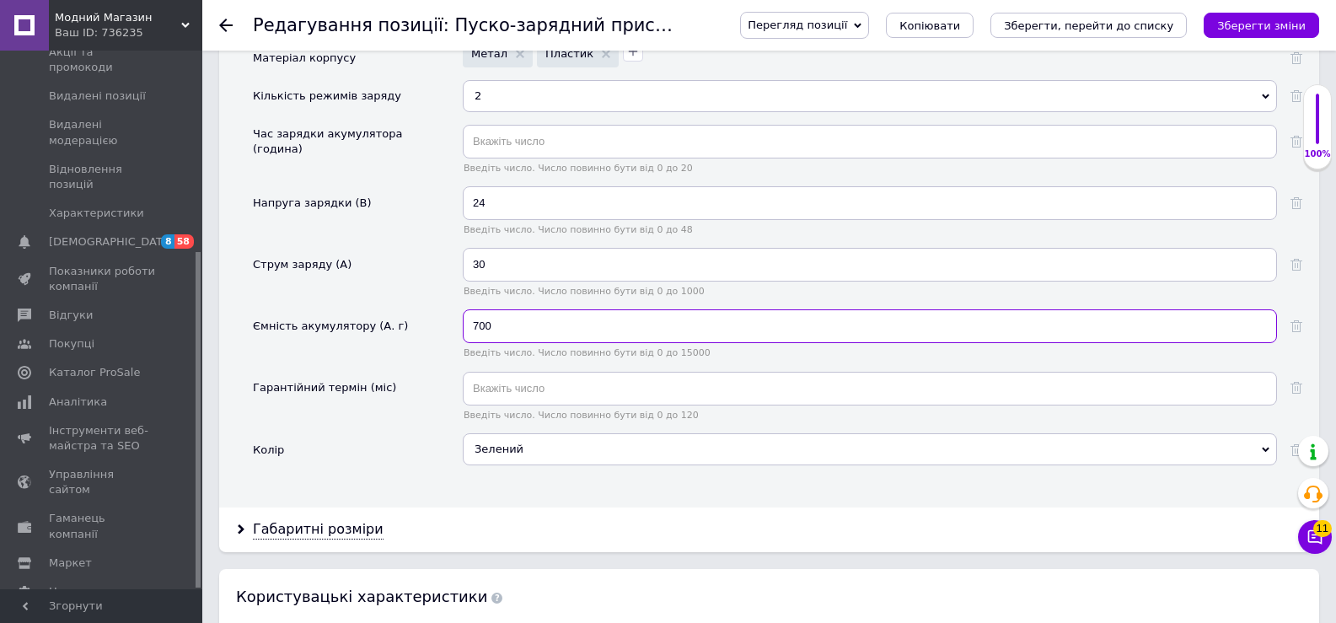
drag, startPoint x: 512, startPoint y: 329, endPoint x: 433, endPoint y: 327, distance: 78.4
click at [433, 327] on div "Ємність акумулятору (А. г) 700 Введіть число. Число повинно бути від 0 до 15000" at bounding box center [778, 340] width 1050 height 62
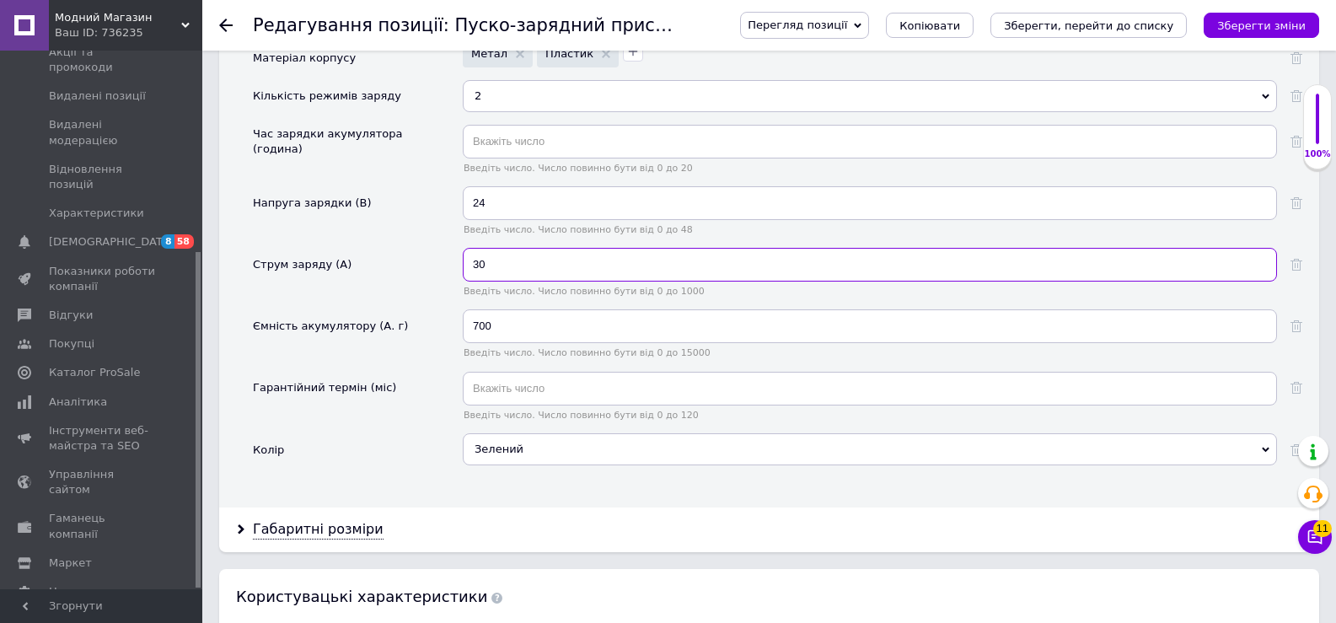
drag, startPoint x: 516, startPoint y: 260, endPoint x: 406, endPoint y: 265, distance: 109.7
click at [406, 265] on div "Струм заряду (А) 30 Введіть число. Число повинно бути від 0 до 1000" at bounding box center [778, 279] width 1050 height 62
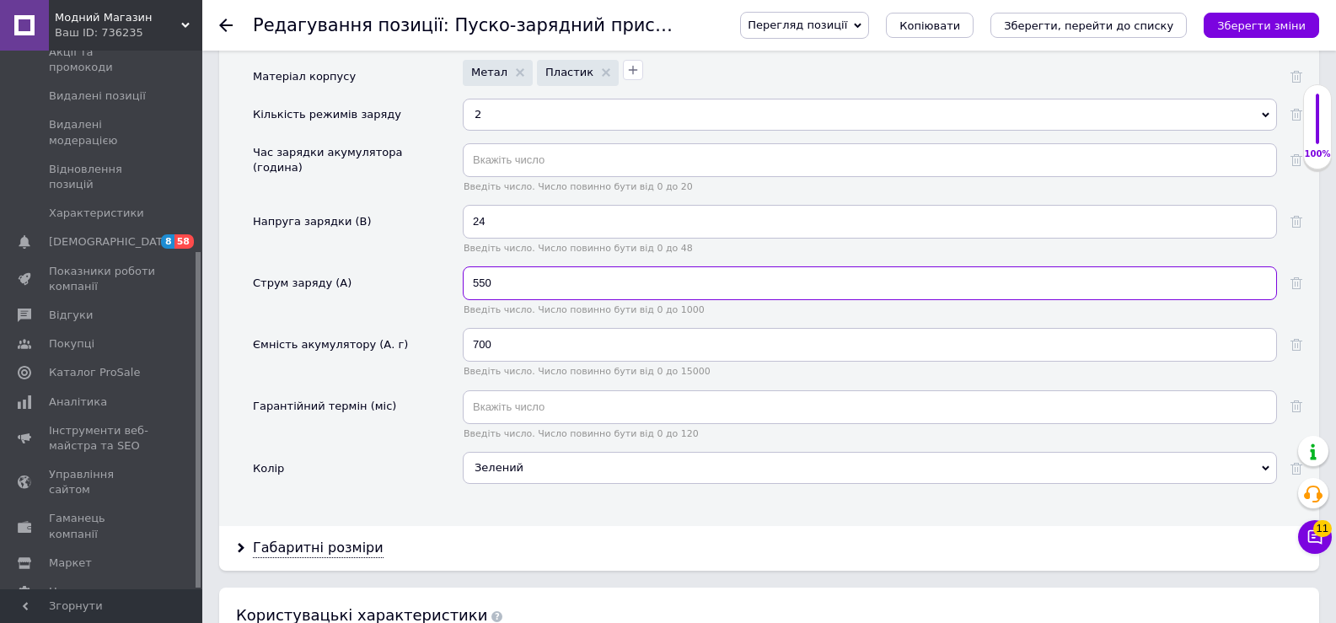
scroll to position [2192, 0]
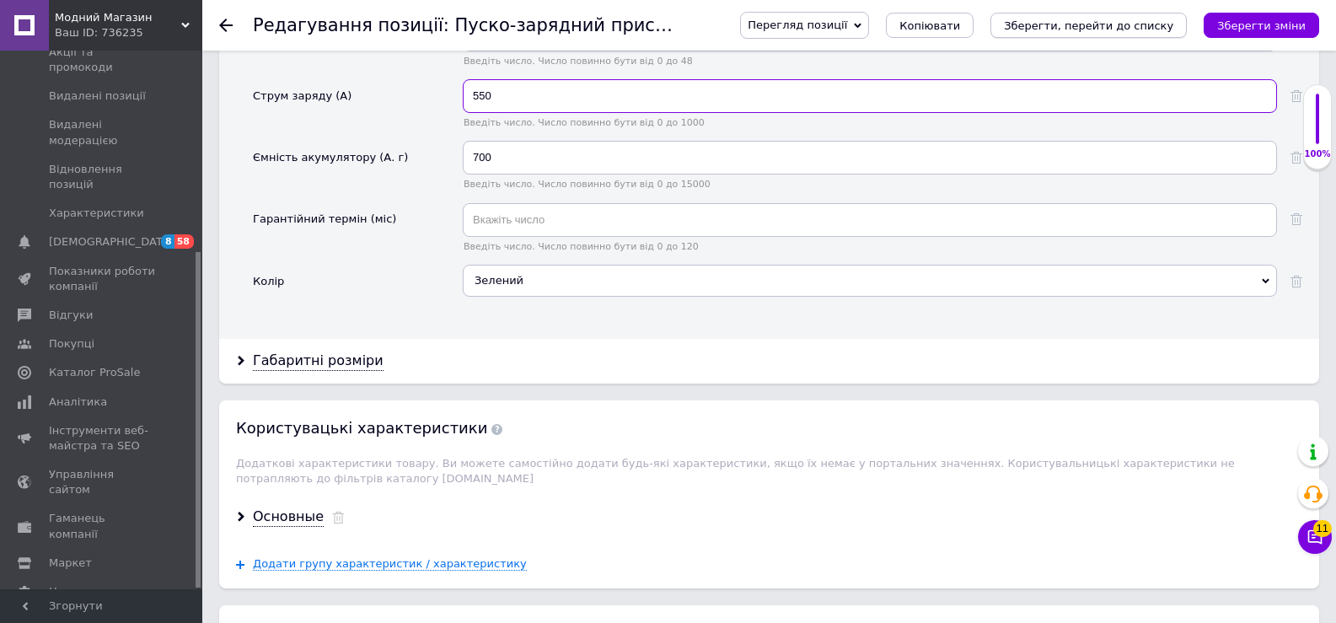
type input "550"
click at [1116, 27] on icon "Зберегти, перейти до списку" at bounding box center [1088, 25] width 169 height 13
